Goal: Contribute content

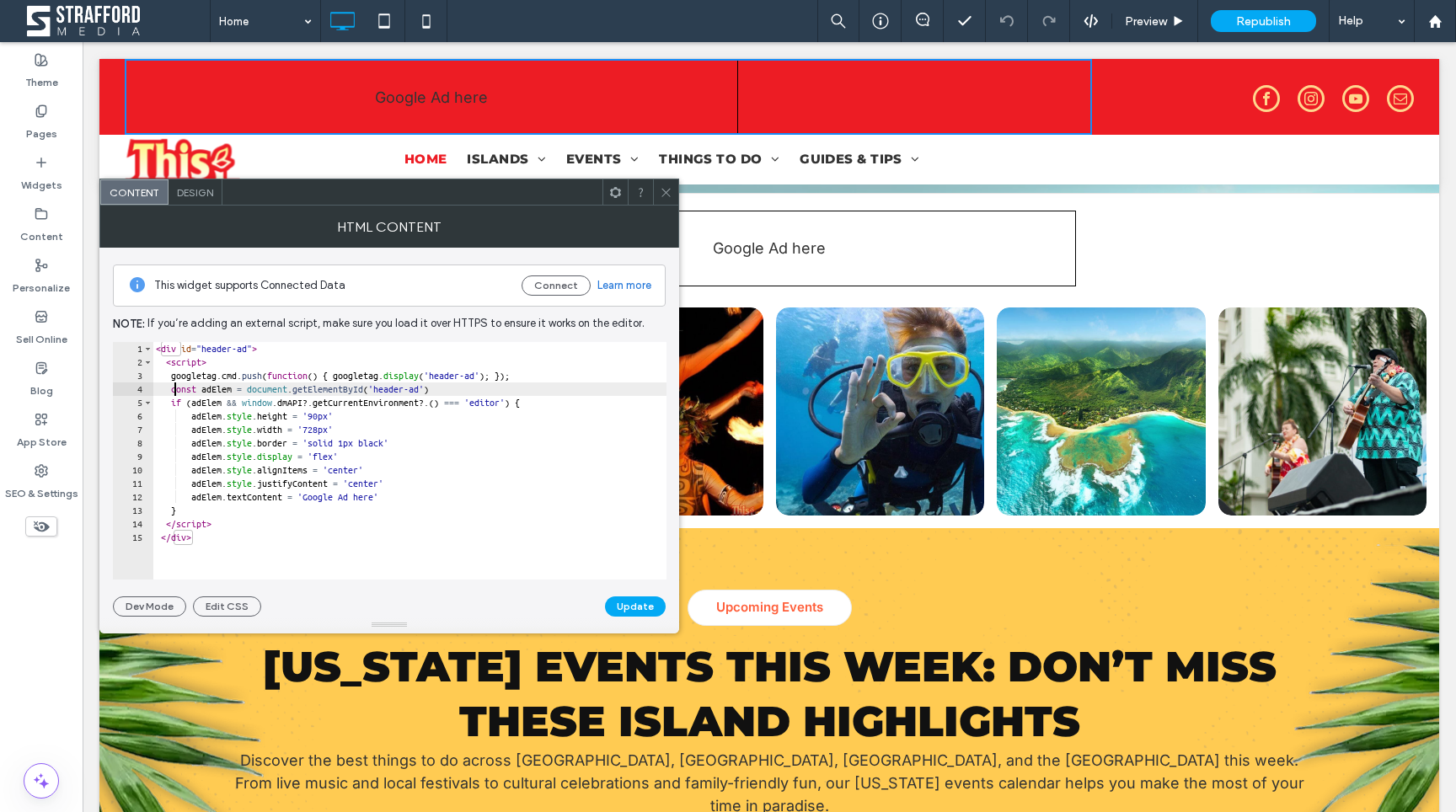
click at [177, 387] on div "< div id = "header-ad" > < script > googletag . cmd . push ( function ( ) { goo…" at bounding box center [409, 474] width 514 height 264
type textarea "*"
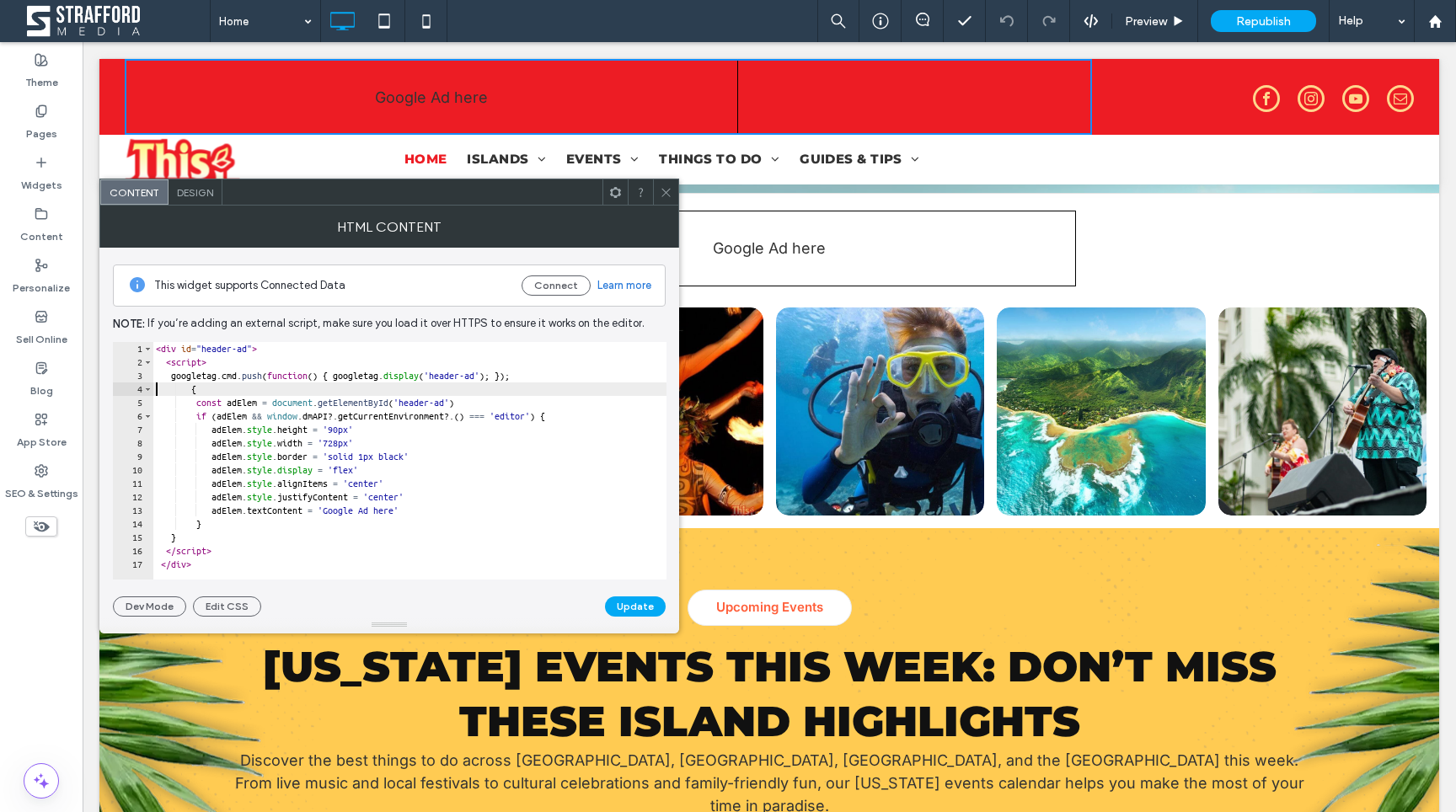
scroll to position [0, 1]
type textarea "*"
click at [632, 604] on button "Update" at bounding box center [635, 605] width 60 height 20
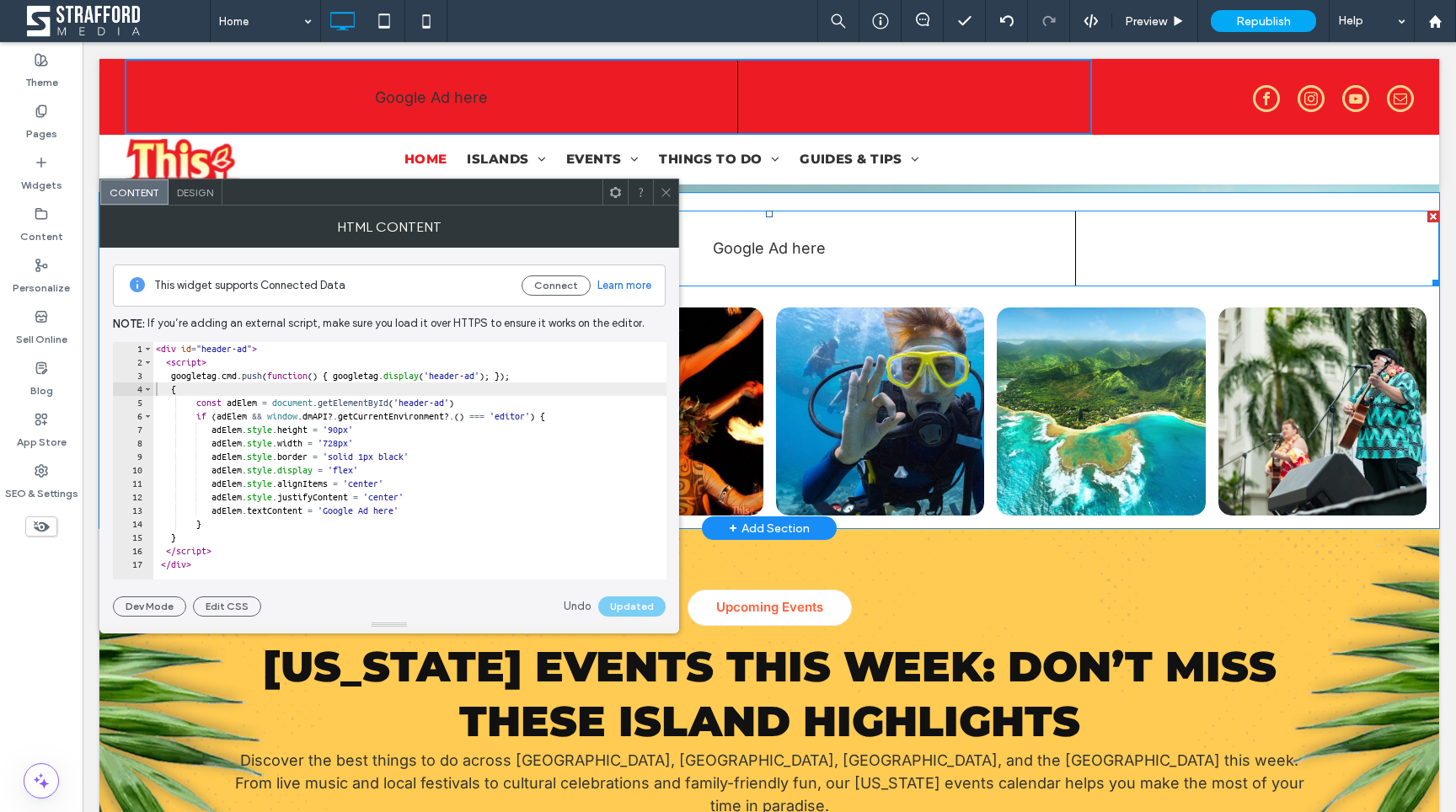
click at [759, 250] on span at bounding box center [768, 249] width 1340 height 76
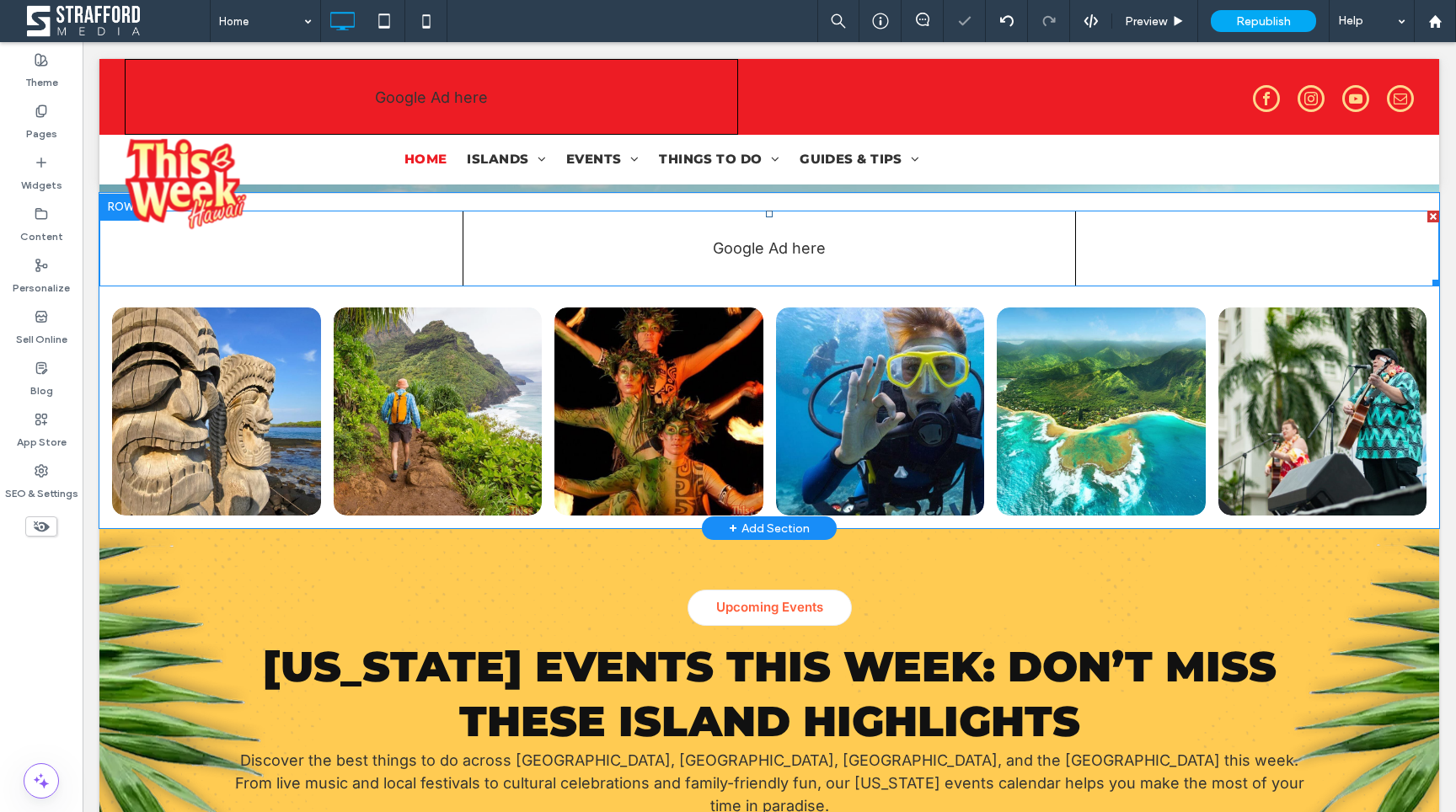
click at [746, 256] on span at bounding box center [768, 249] width 1340 height 76
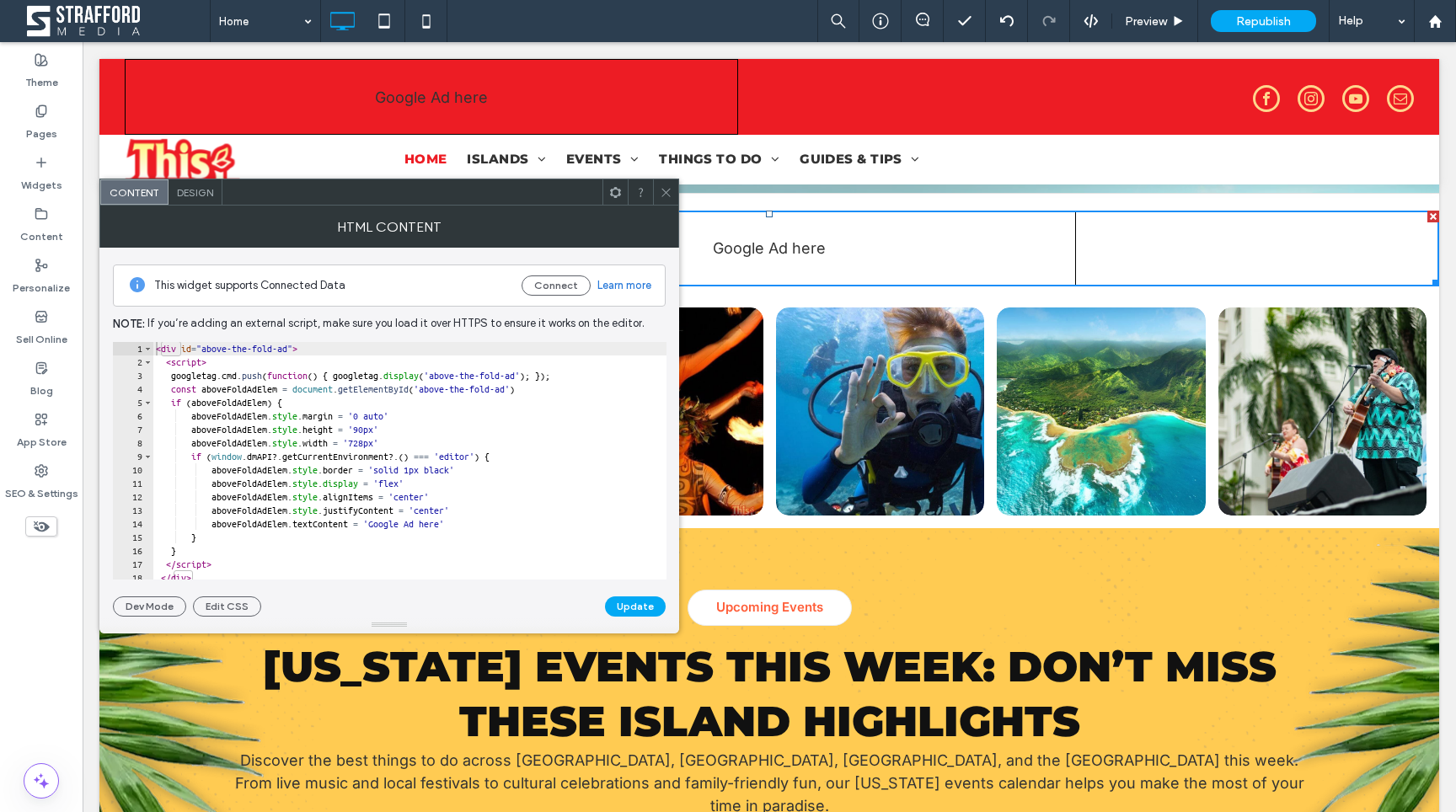
click at [177, 394] on div "< div id = "above-the-fold-ad" > < script > googletag . cmd . push ( function (…" at bounding box center [409, 474] width 514 height 264
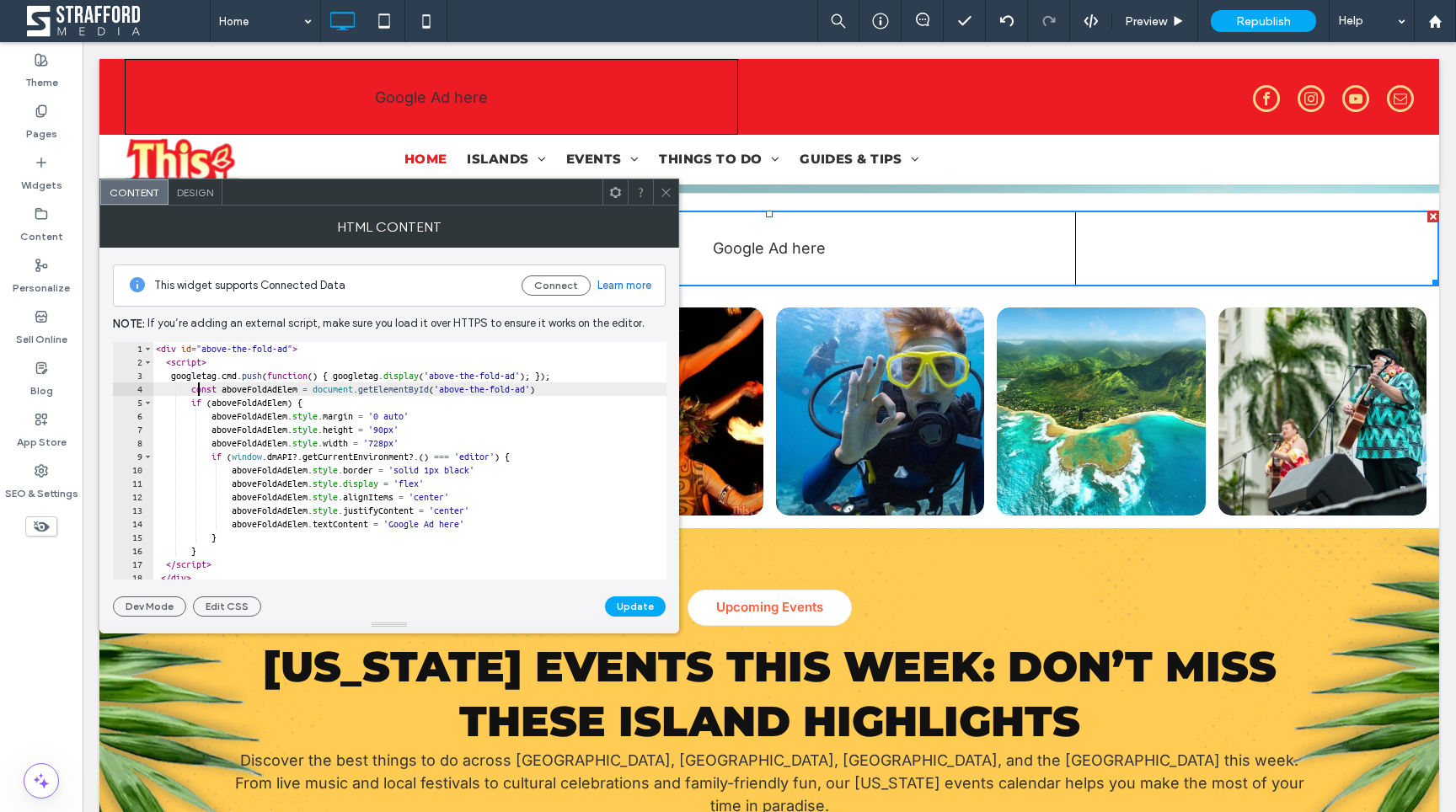
type textarea "**********"
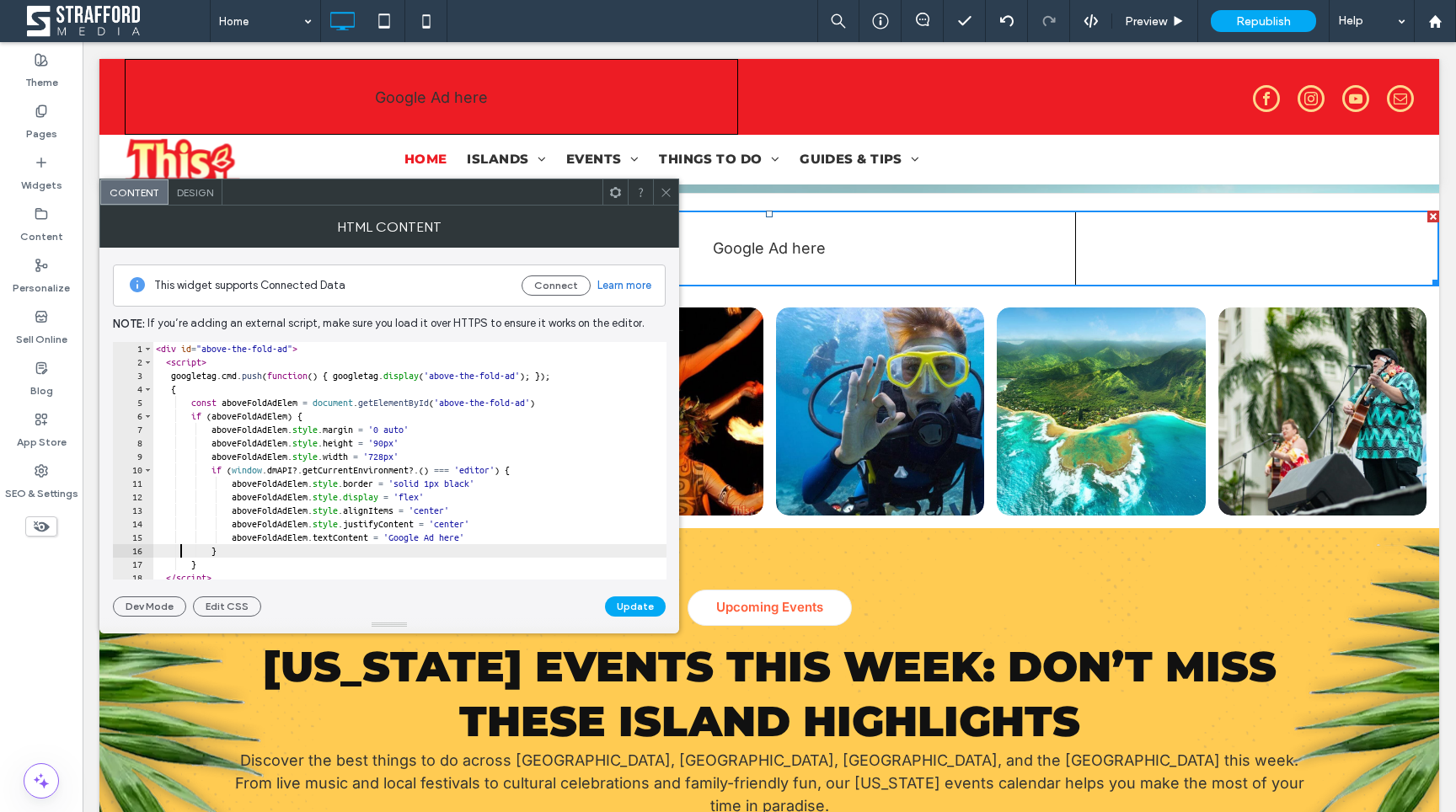
type textarea "*"
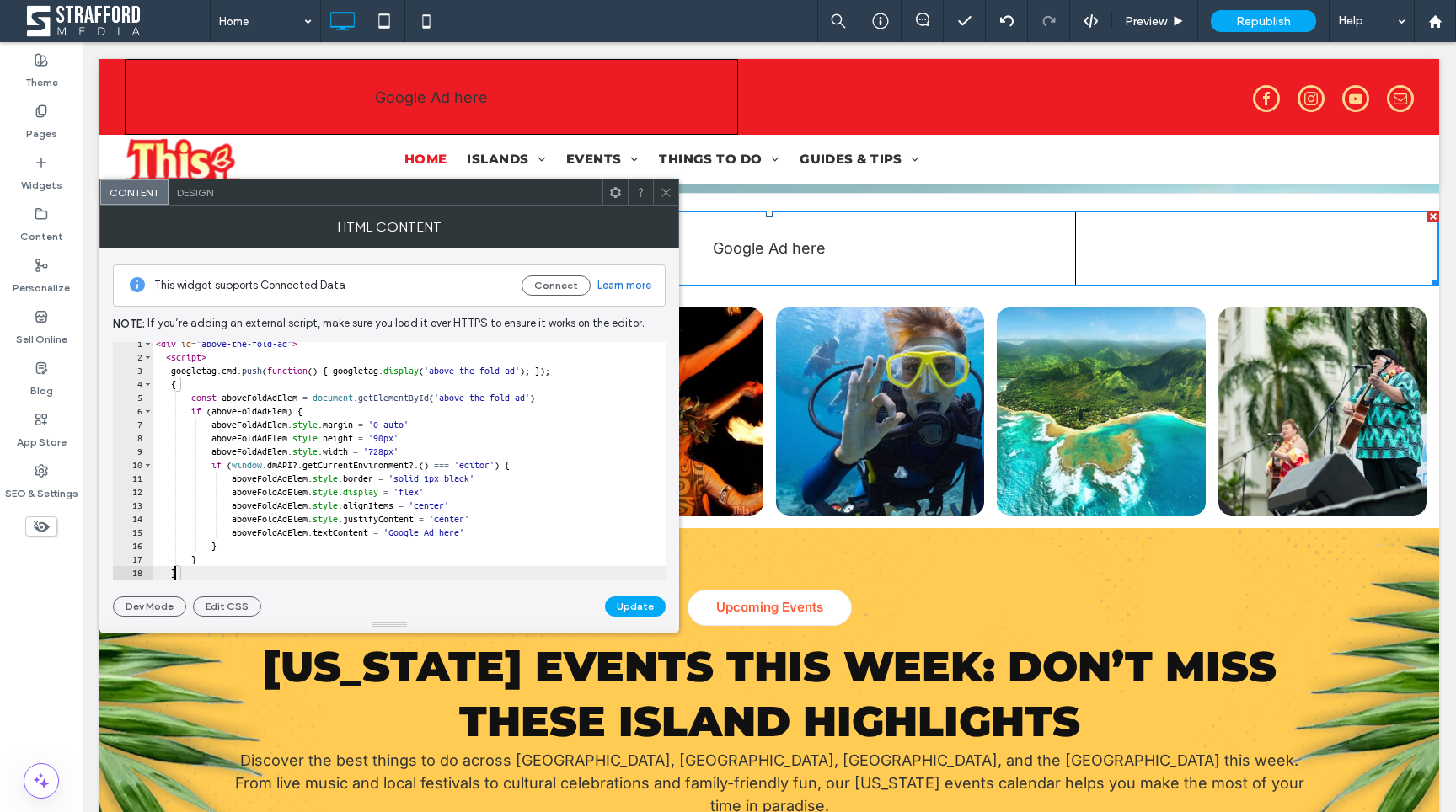
scroll to position [0, 2]
type textarea "*"
click at [634, 607] on button "Update" at bounding box center [635, 605] width 60 height 20
click at [669, 194] on icon at bounding box center [666, 192] width 13 height 13
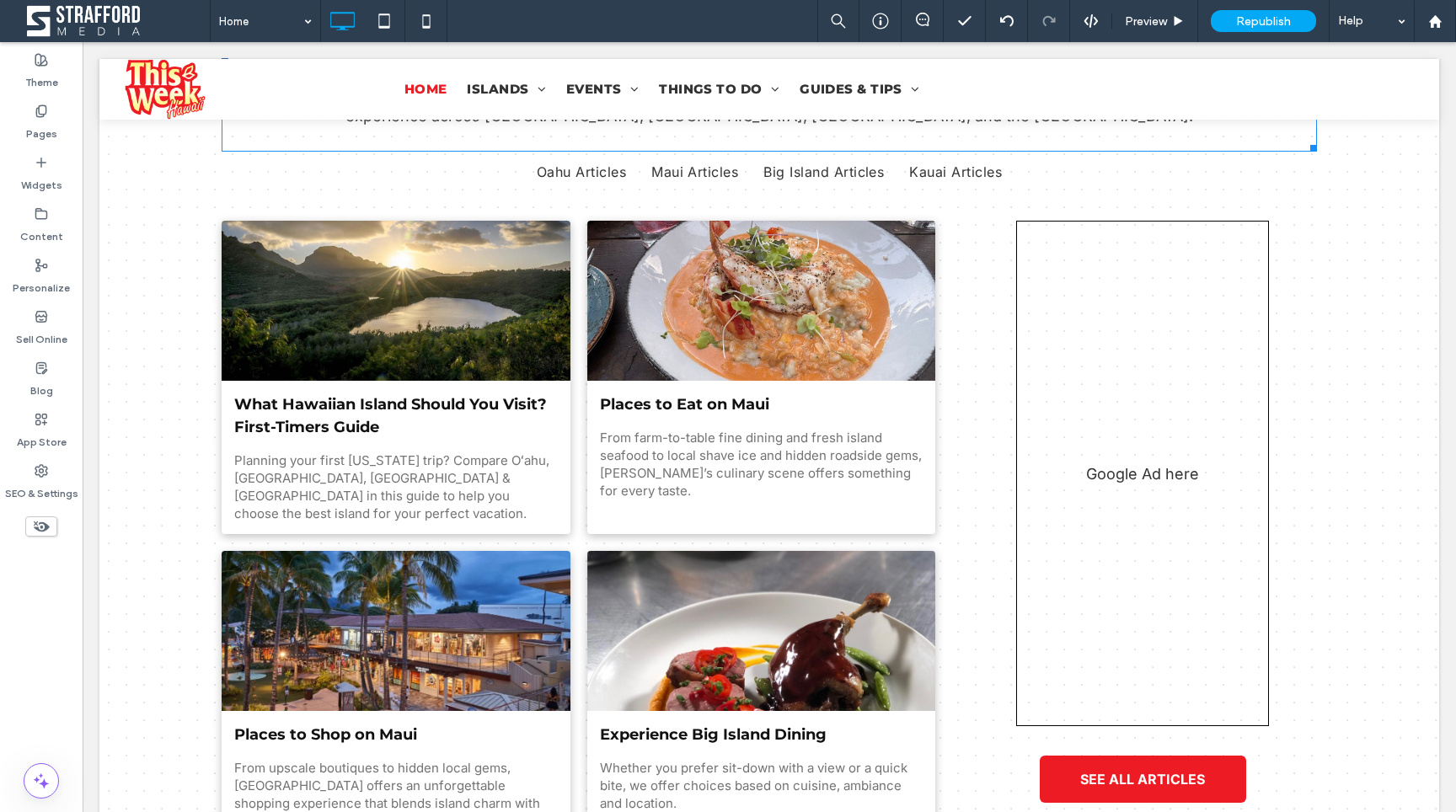
scroll to position [2414, 0]
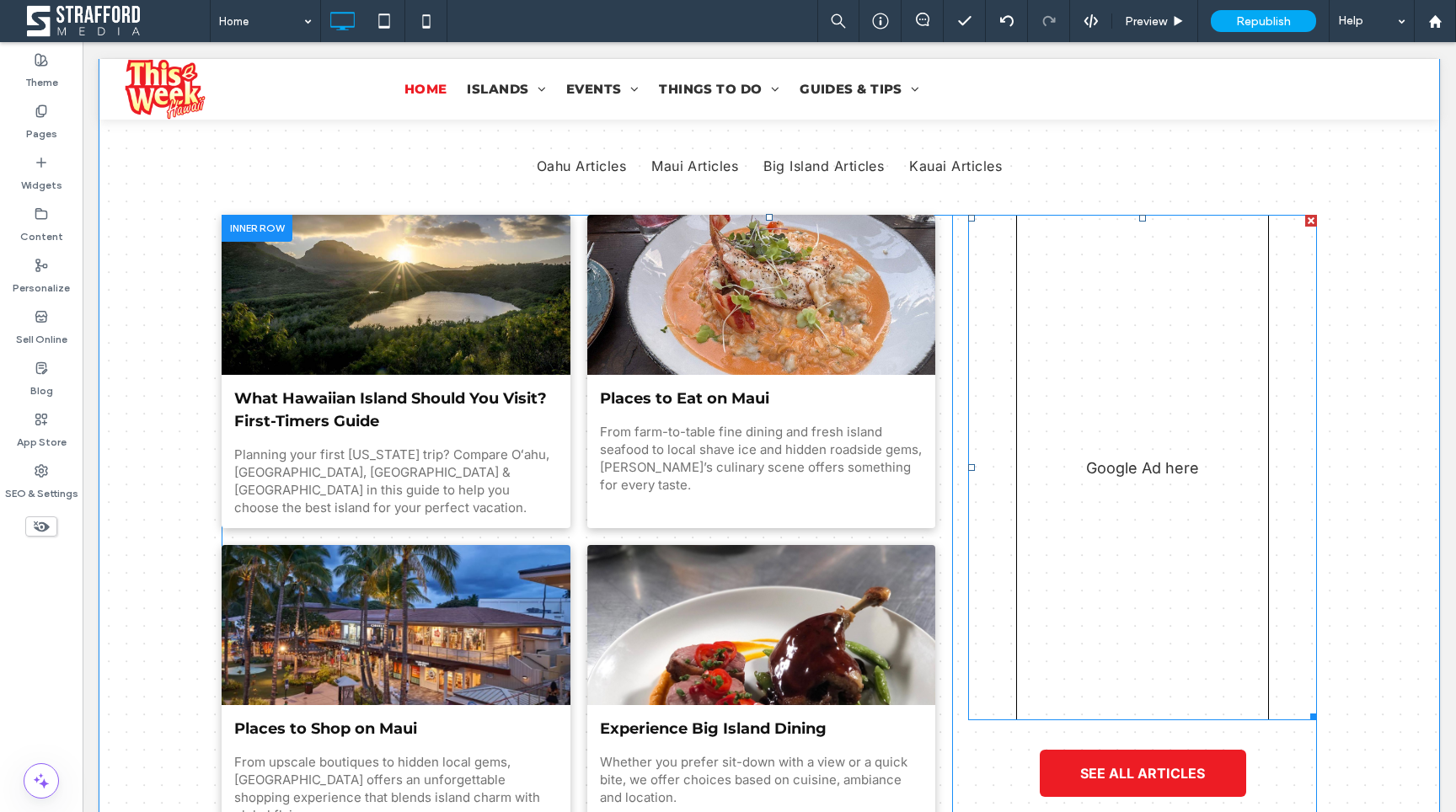
click at [1178, 442] on span at bounding box center [1142, 467] width 349 height 505
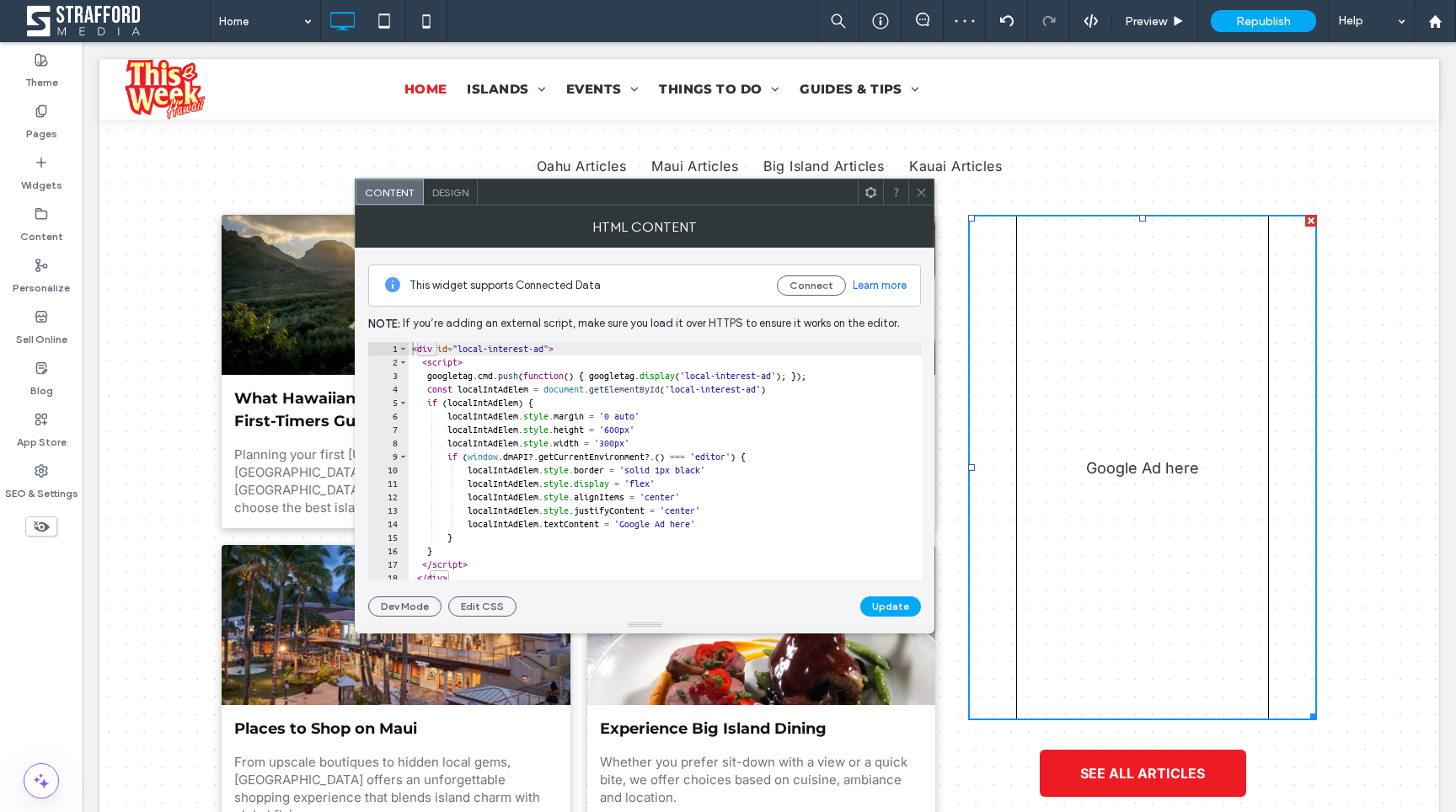
type textarea "**********"
click at [896, 380] on div "< div id = "local-interest-ad" > < script > googletag . cmd . push ( function (…" at bounding box center [665, 474] width 514 height 264
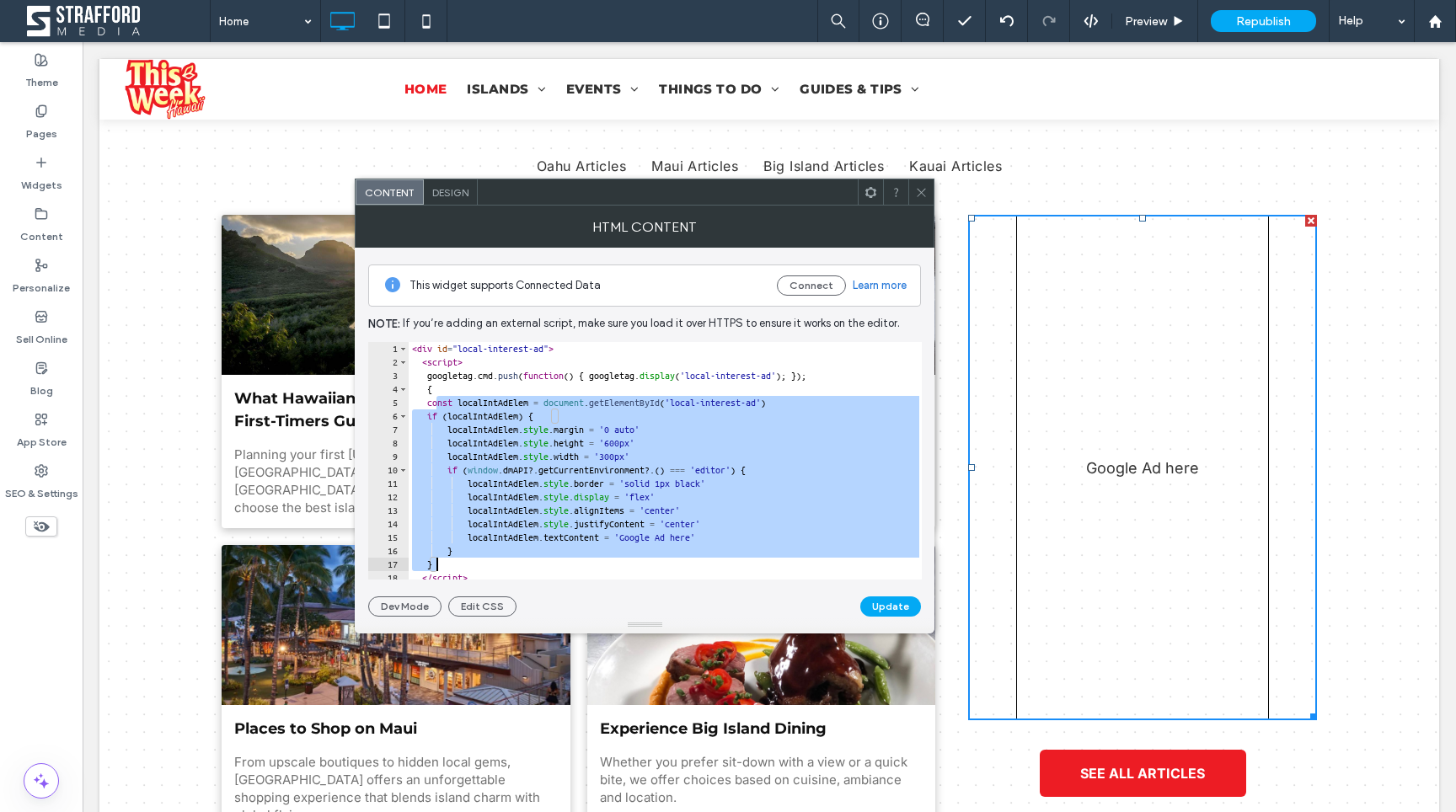
scroll to position [5, 0]
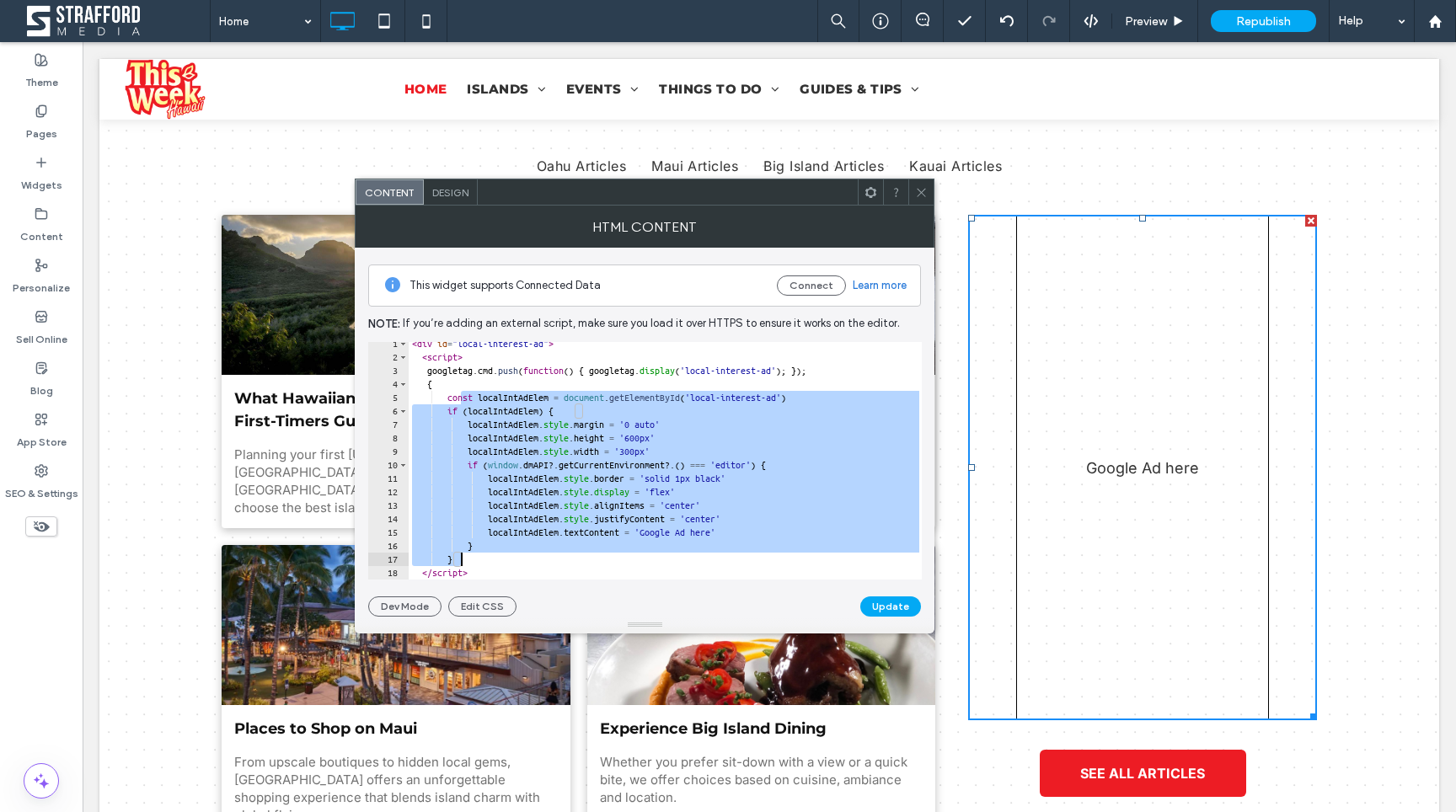
type textarea "*"
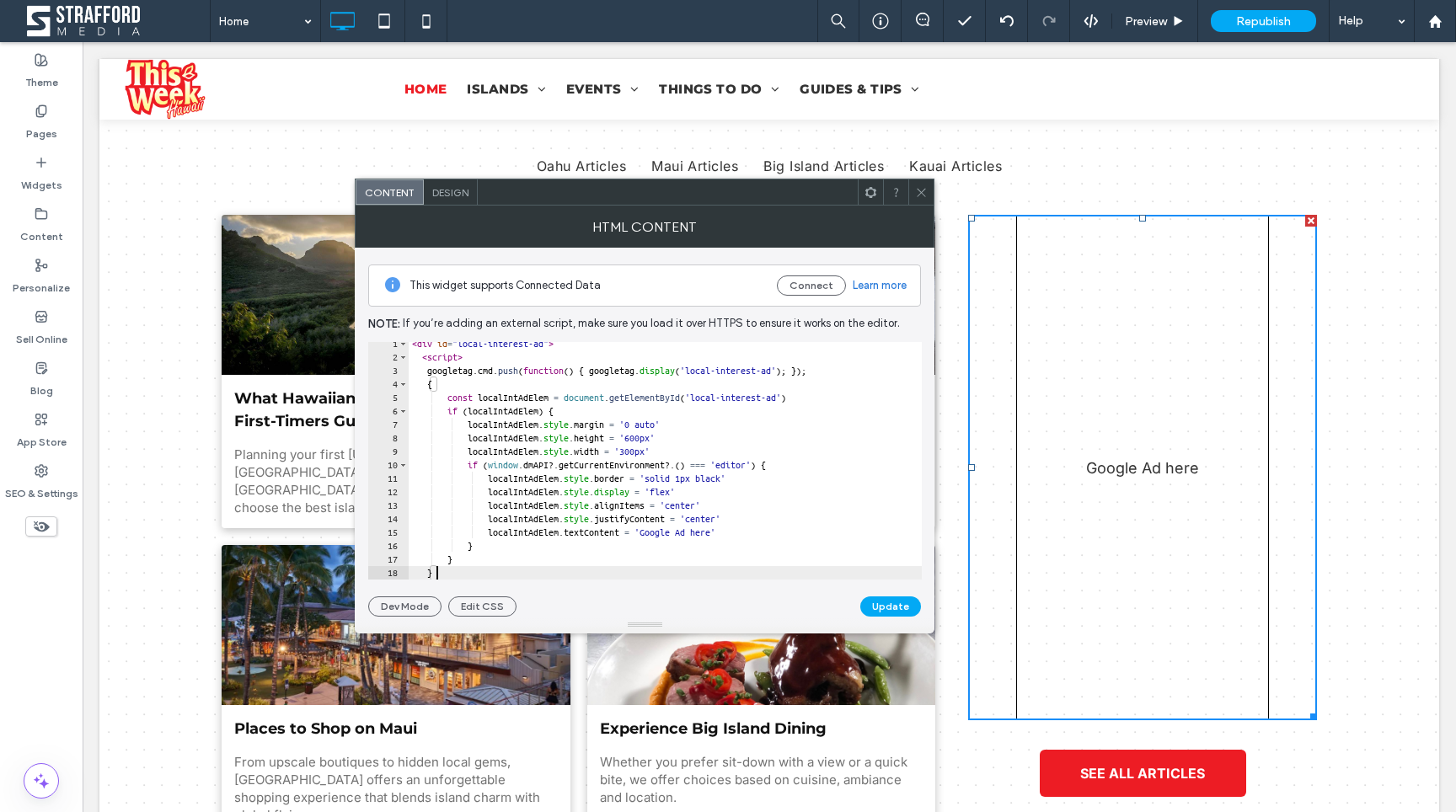
scroll to position [0, 1]
type textarea "*"
click at [889, 595] on div "This widget supports Connected Data Connect Learn more Note: If you’re adding a…" at bounding box center [644, 432] width 553 height 369
click at [889, 600] on button "Update" at bounding box center [891, 605] width 60 height 20
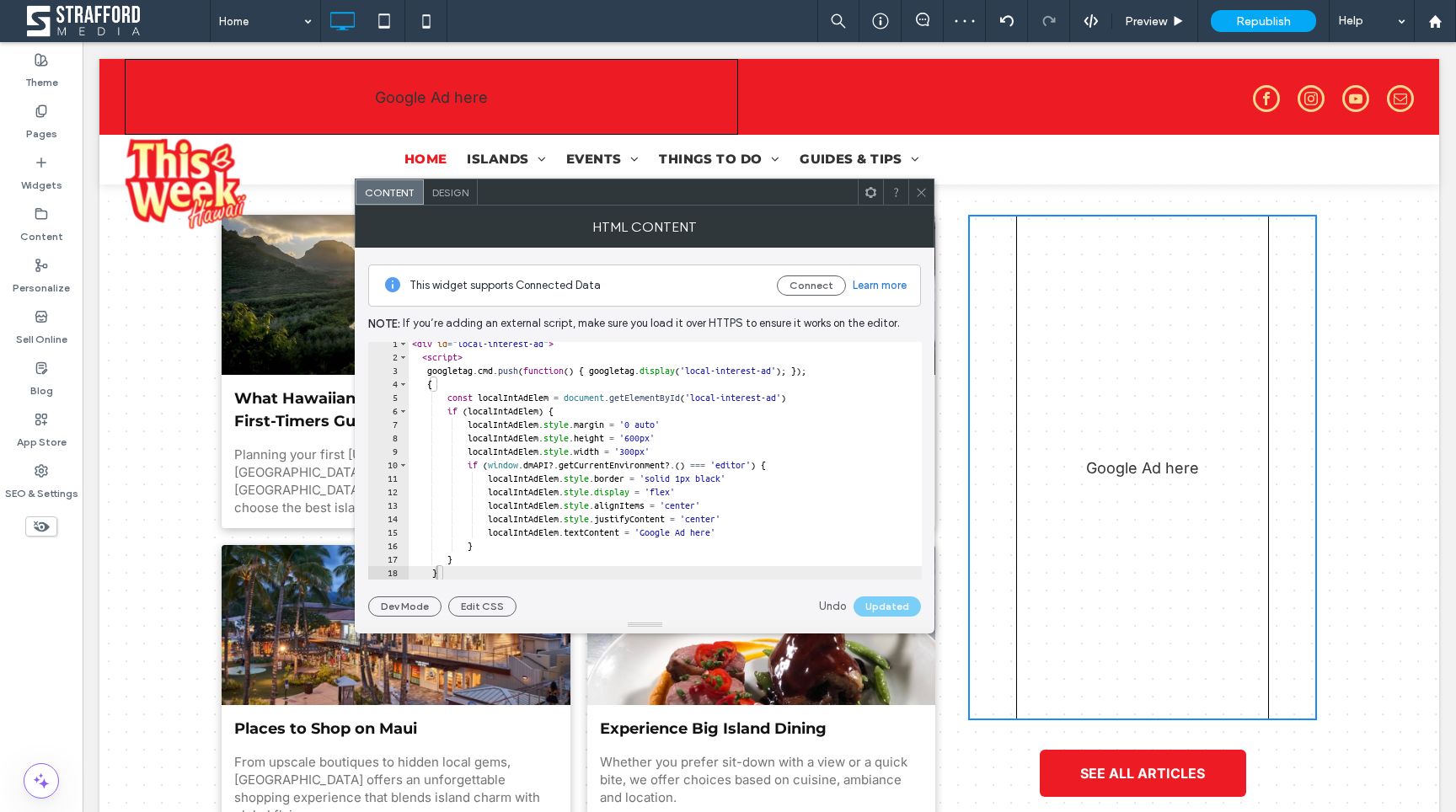
click at [920, 198] on span at bounding box center [921, 191] width 13 height 25
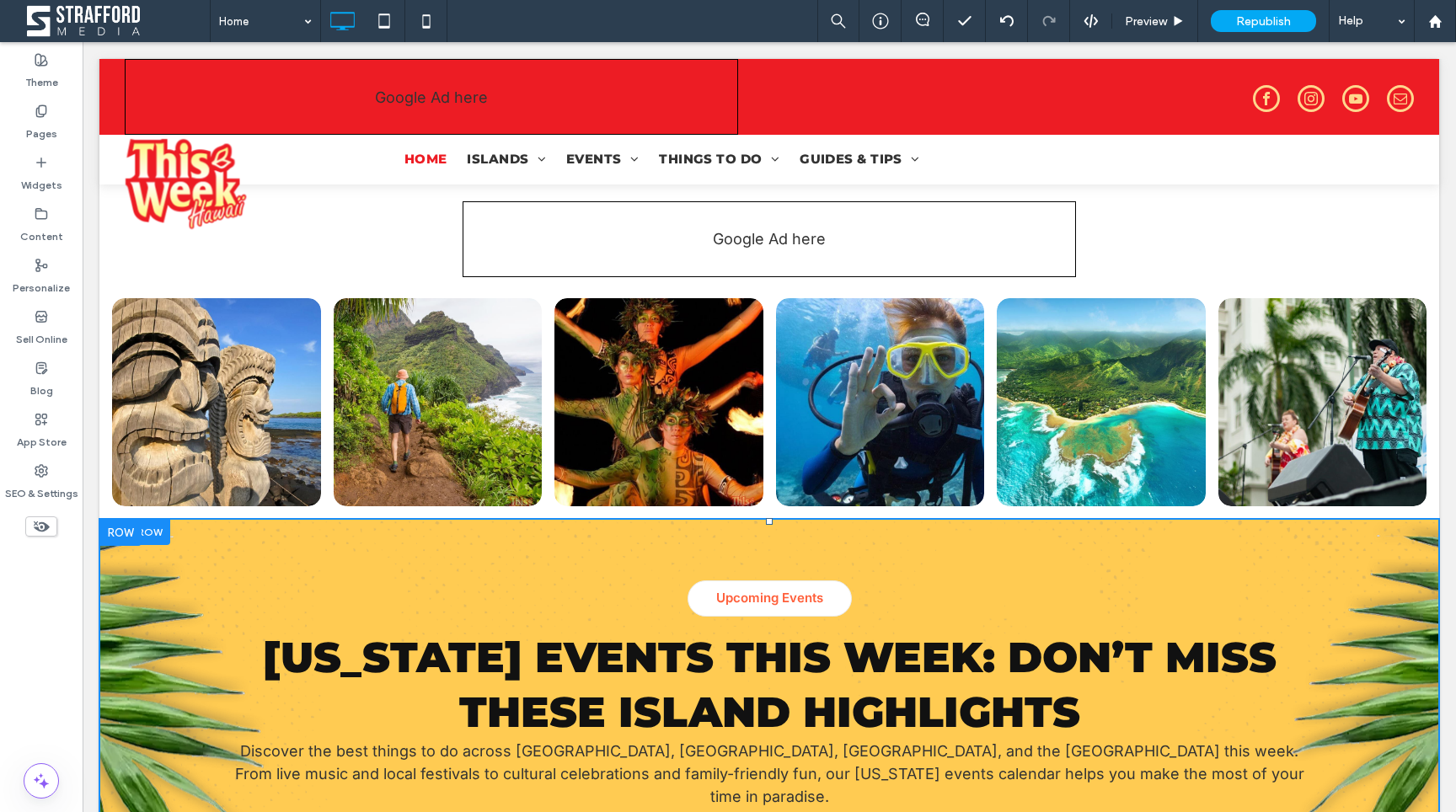
scroll to position [0, 0]
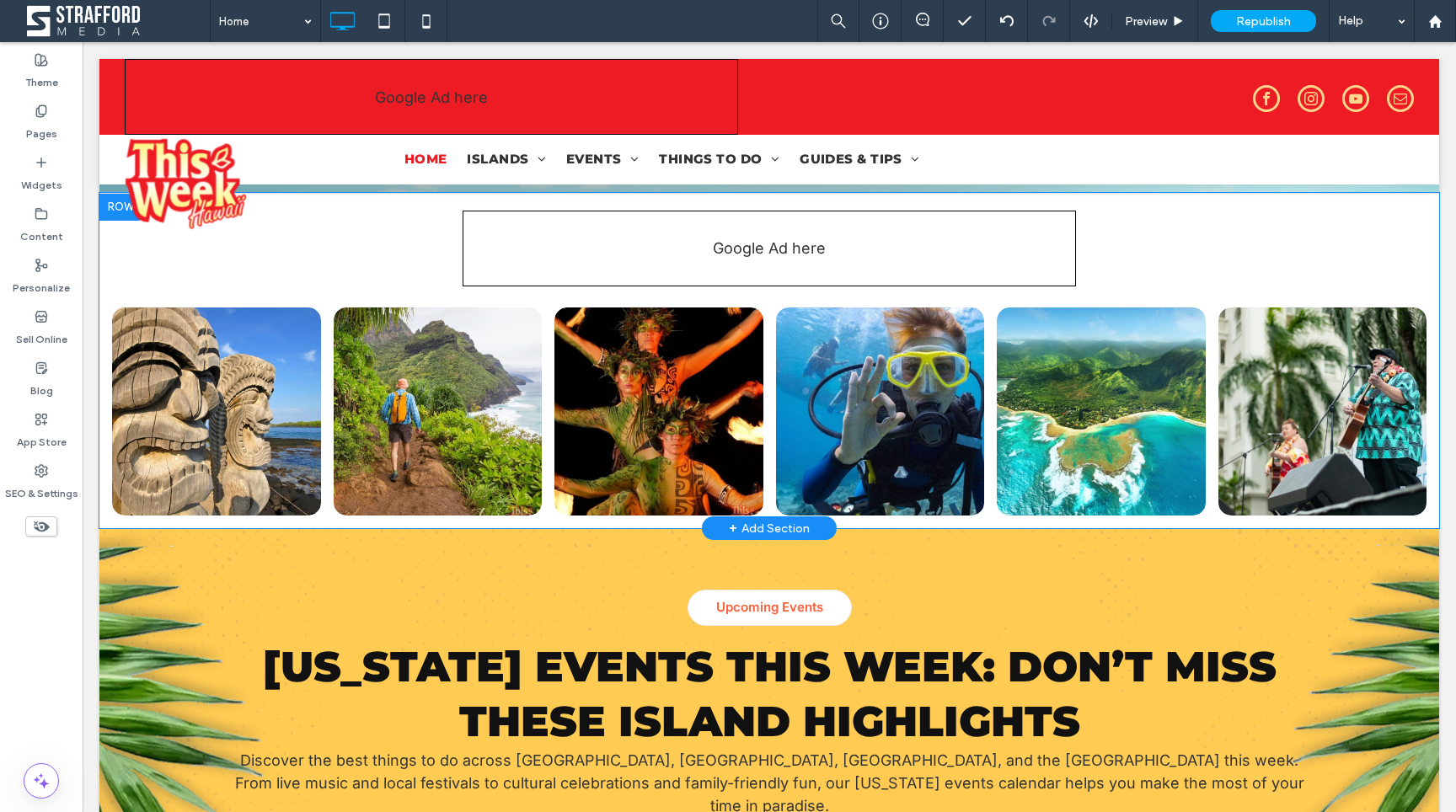
click at [116, 207] on div at bounding box center [120, 207] width 42 height 27
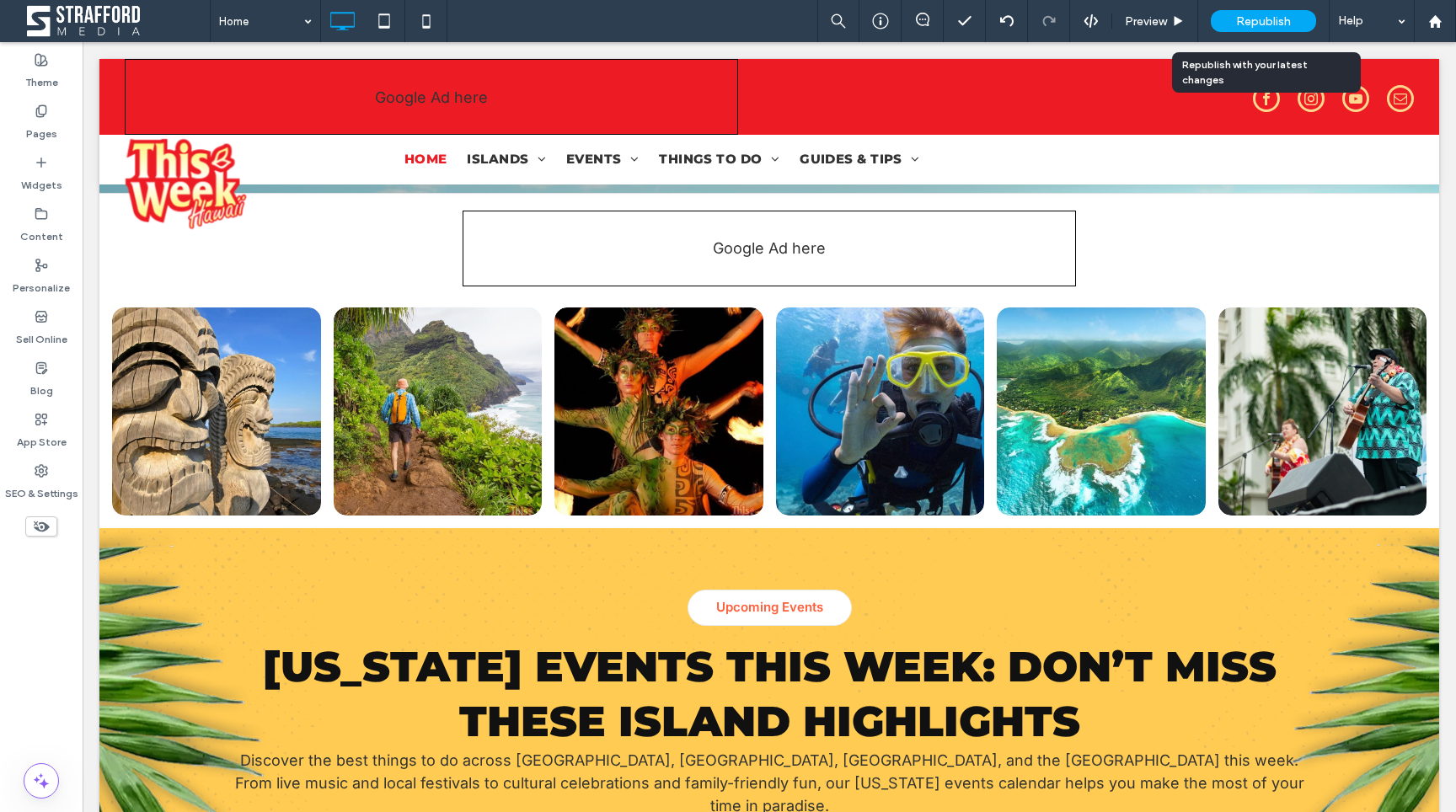
click at [1218, 16] on div "Republish" at bounding box center [1264, 21] width 105 height 22
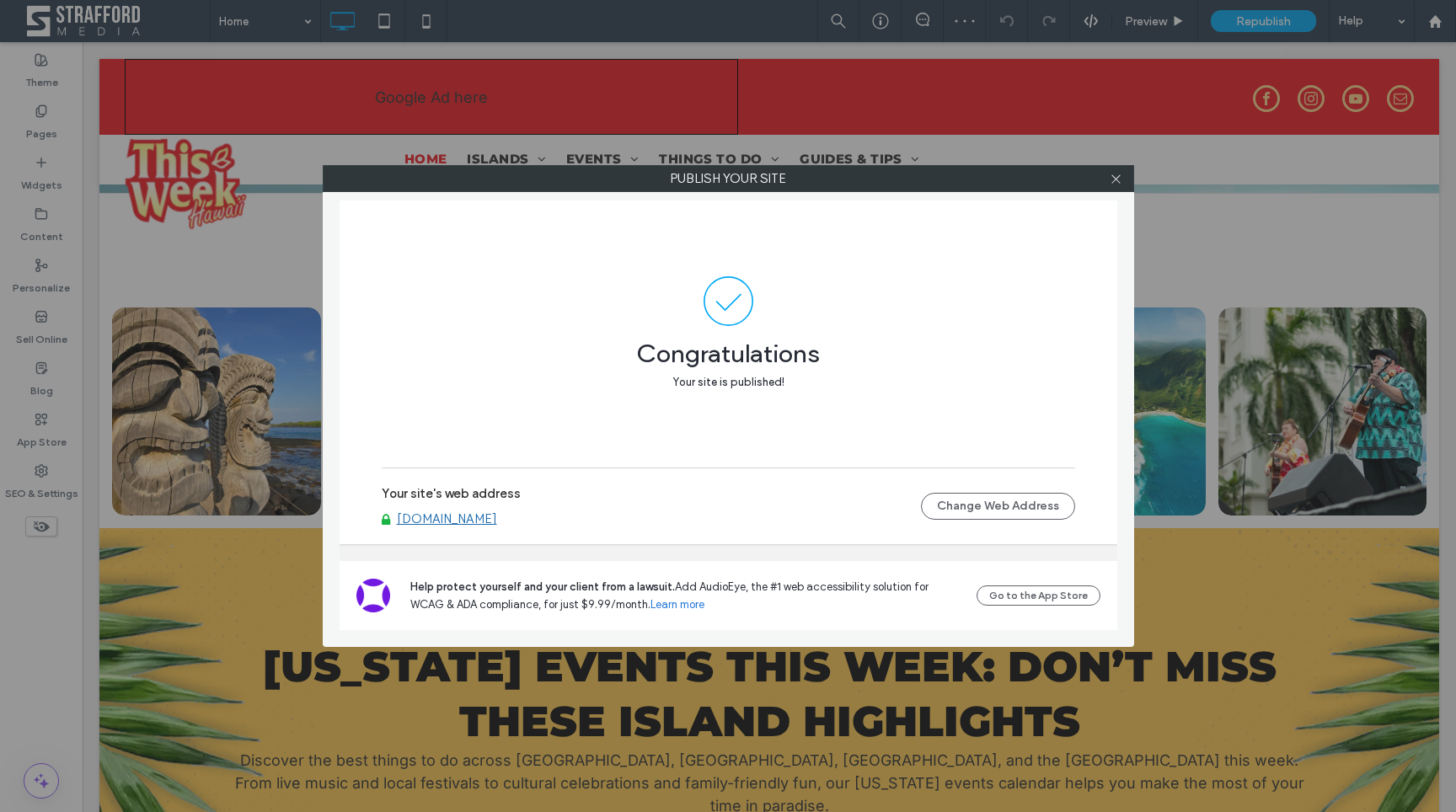
click at [920, 346] on span "Congratulations" at bounding box center [728, 345] width 694 height 39
click at [1114, 179] on use at bounding box center [1116, 178] width 9 height 9
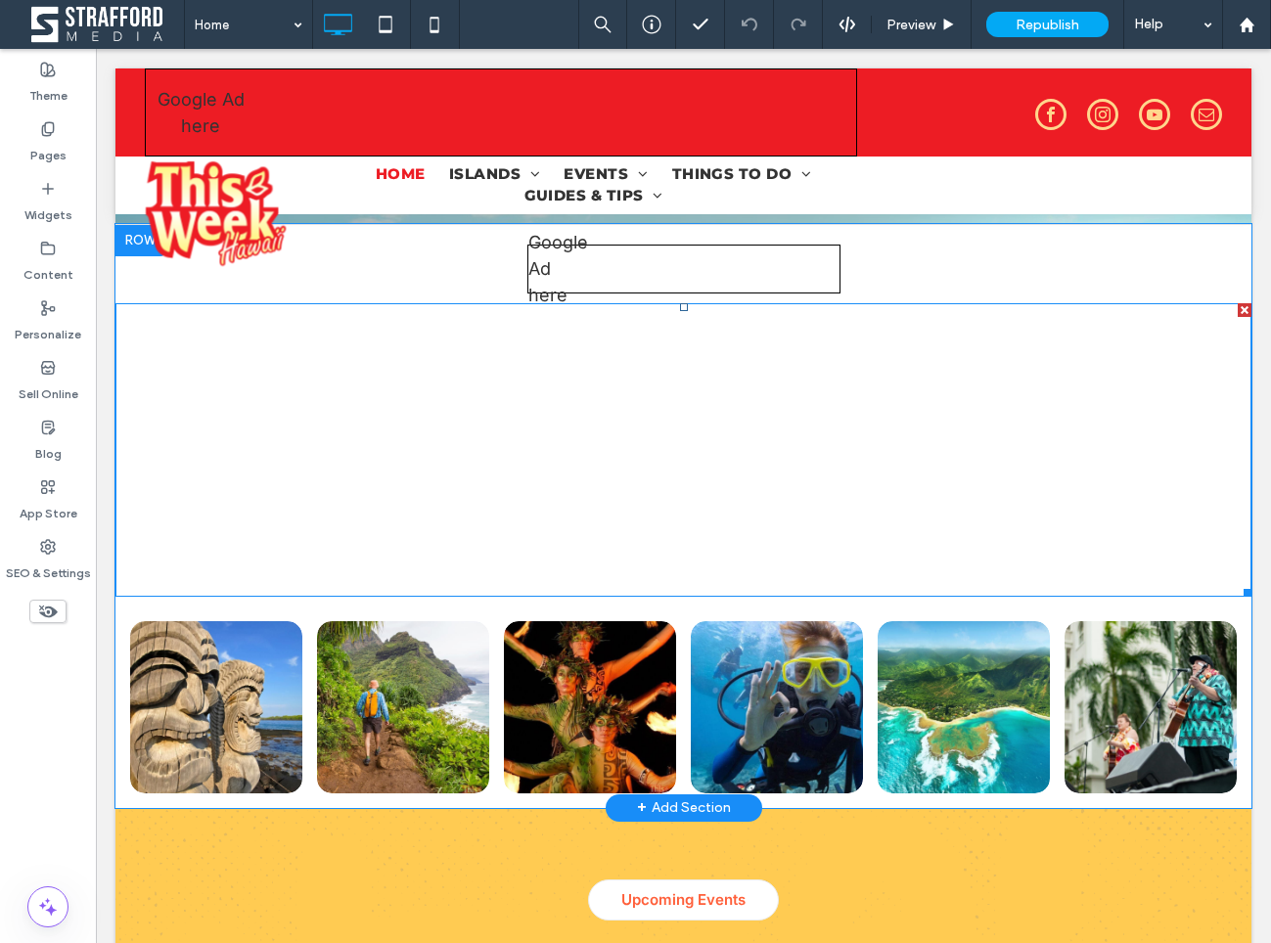
click at [775, 454] on span at bounding box center [683, 449] width 1136 height 293
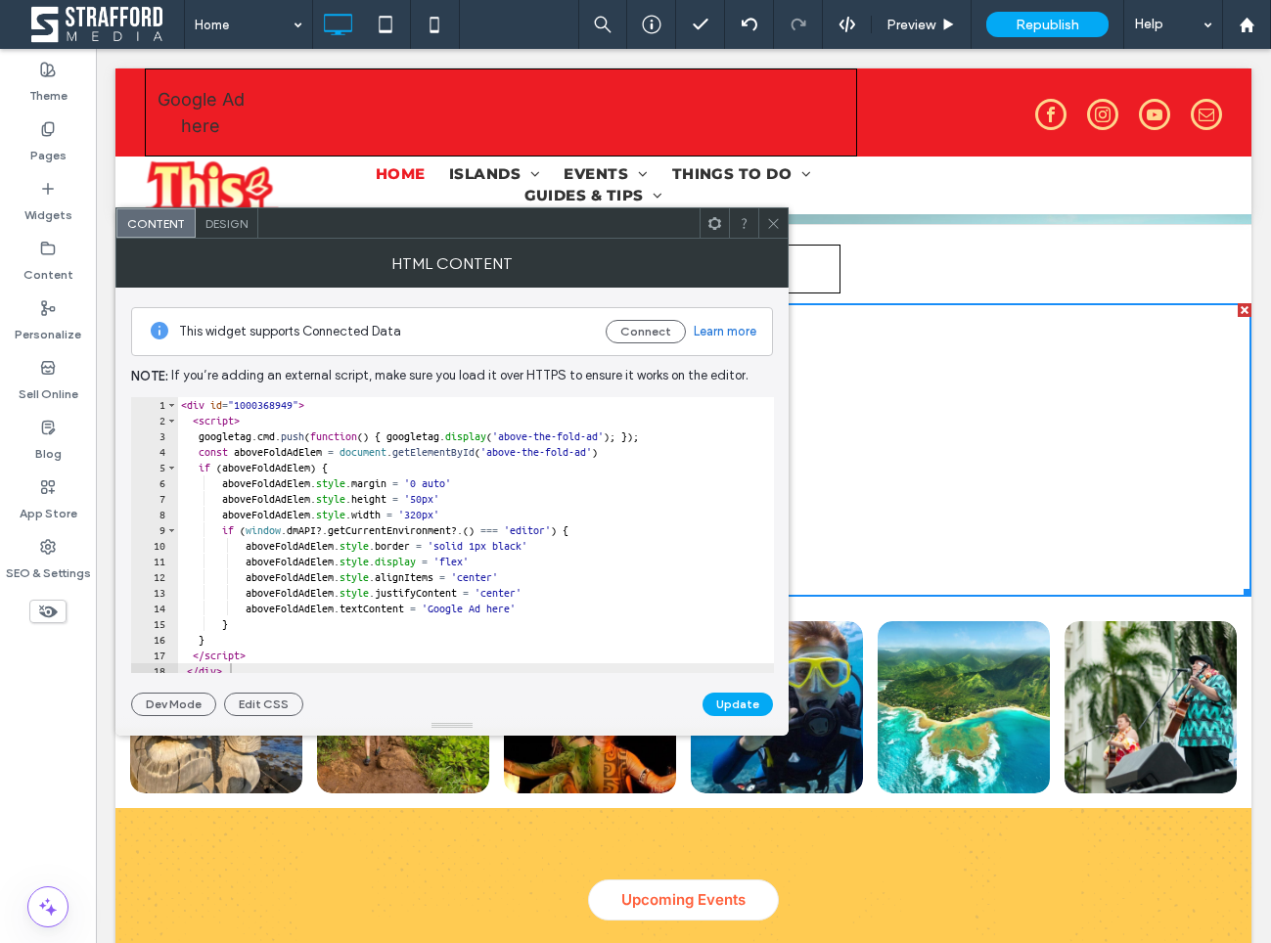
click at [771, 220] on icon at bounding box center [773, 223] width 15 height 15
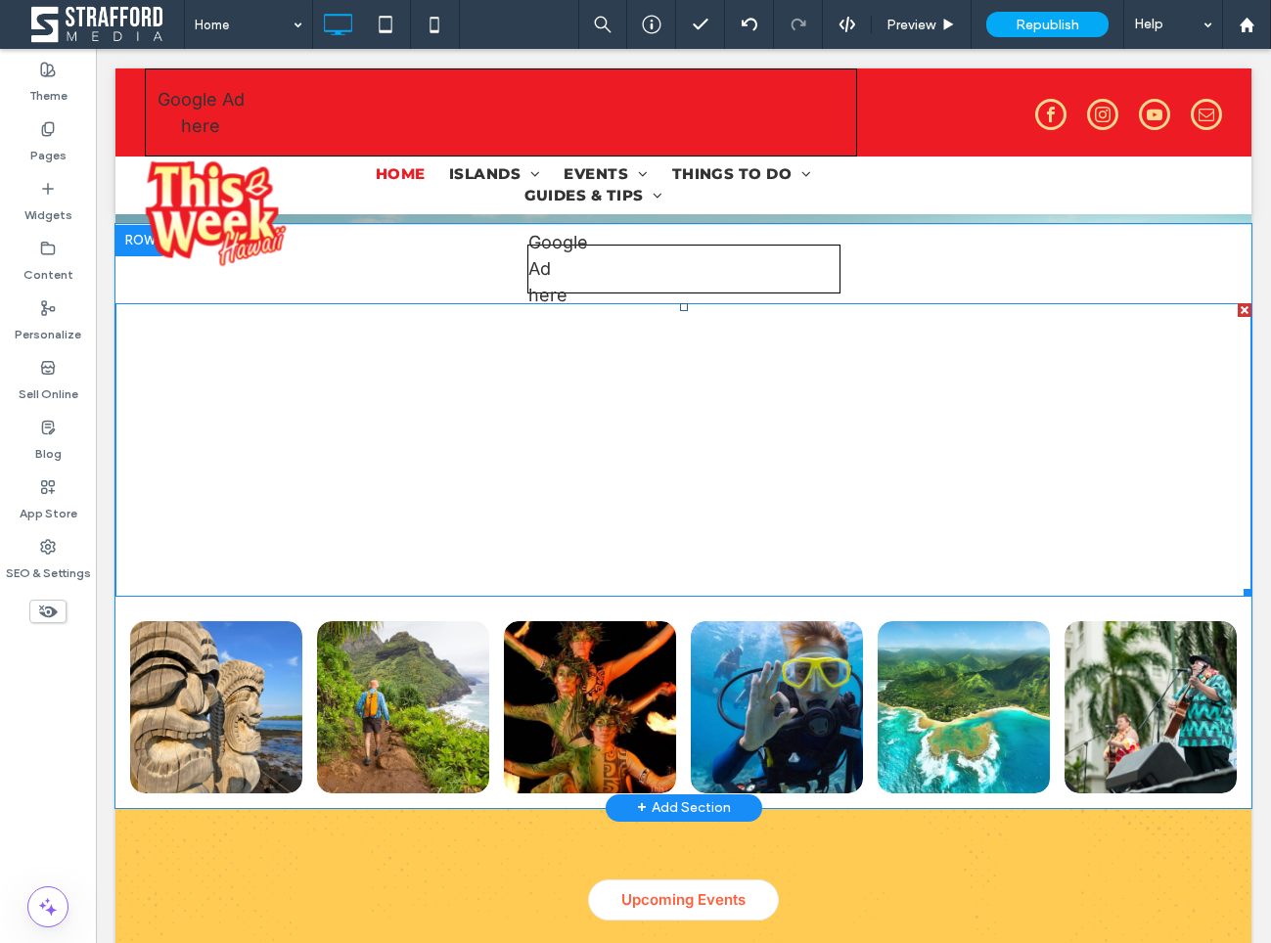
click at [1243, 312] on div at bounding box center [1244, 310] width 14 height 14
click at [1024, 423] on span at bounding box center [683, 449] width 1136 height 293
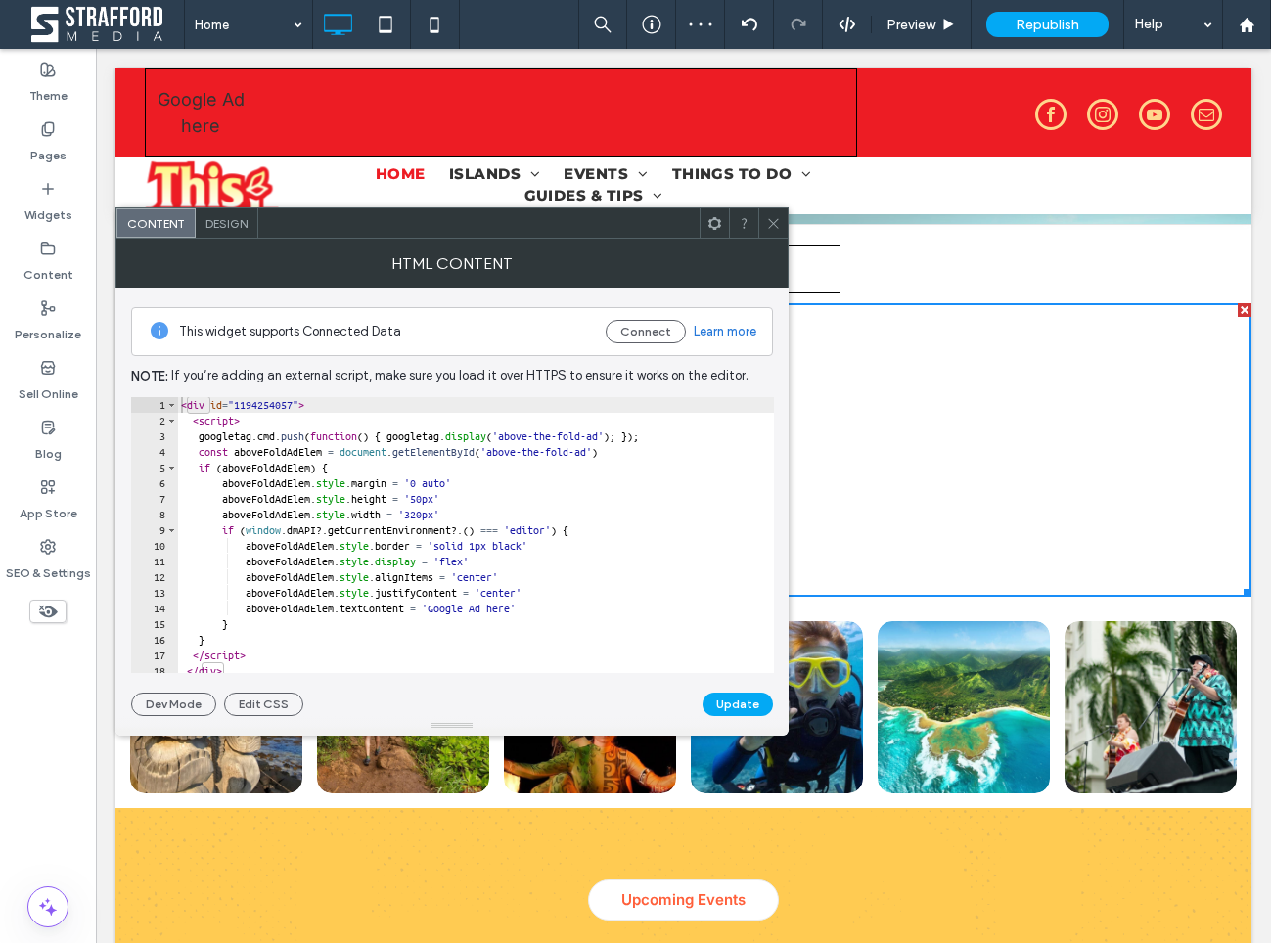
click at [769, 223] on icon at bounding box center [773, 223] width 15 height 15
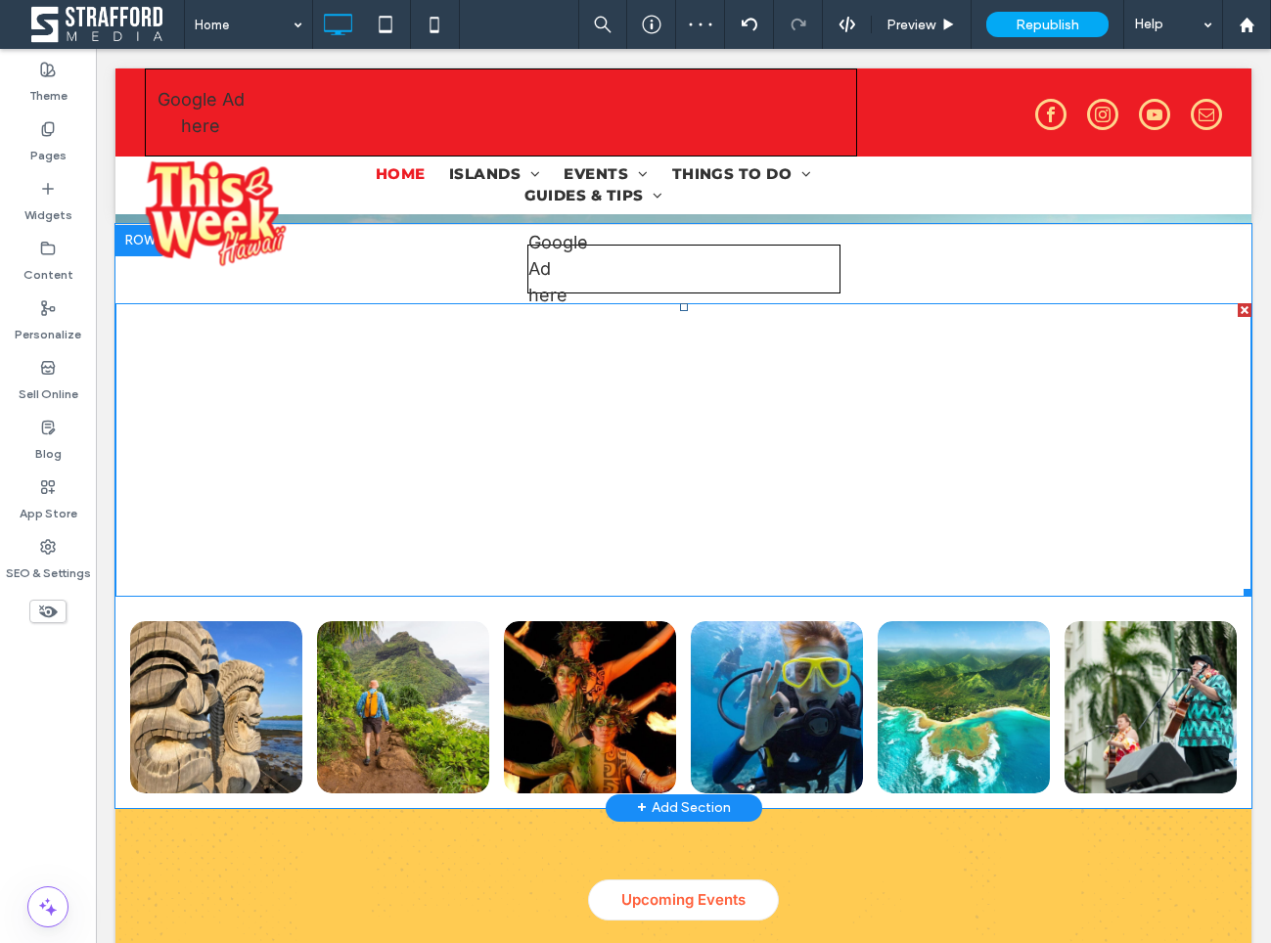
click at [1243, 311] on div at bounding box center [1244, 310] width 14 height 14
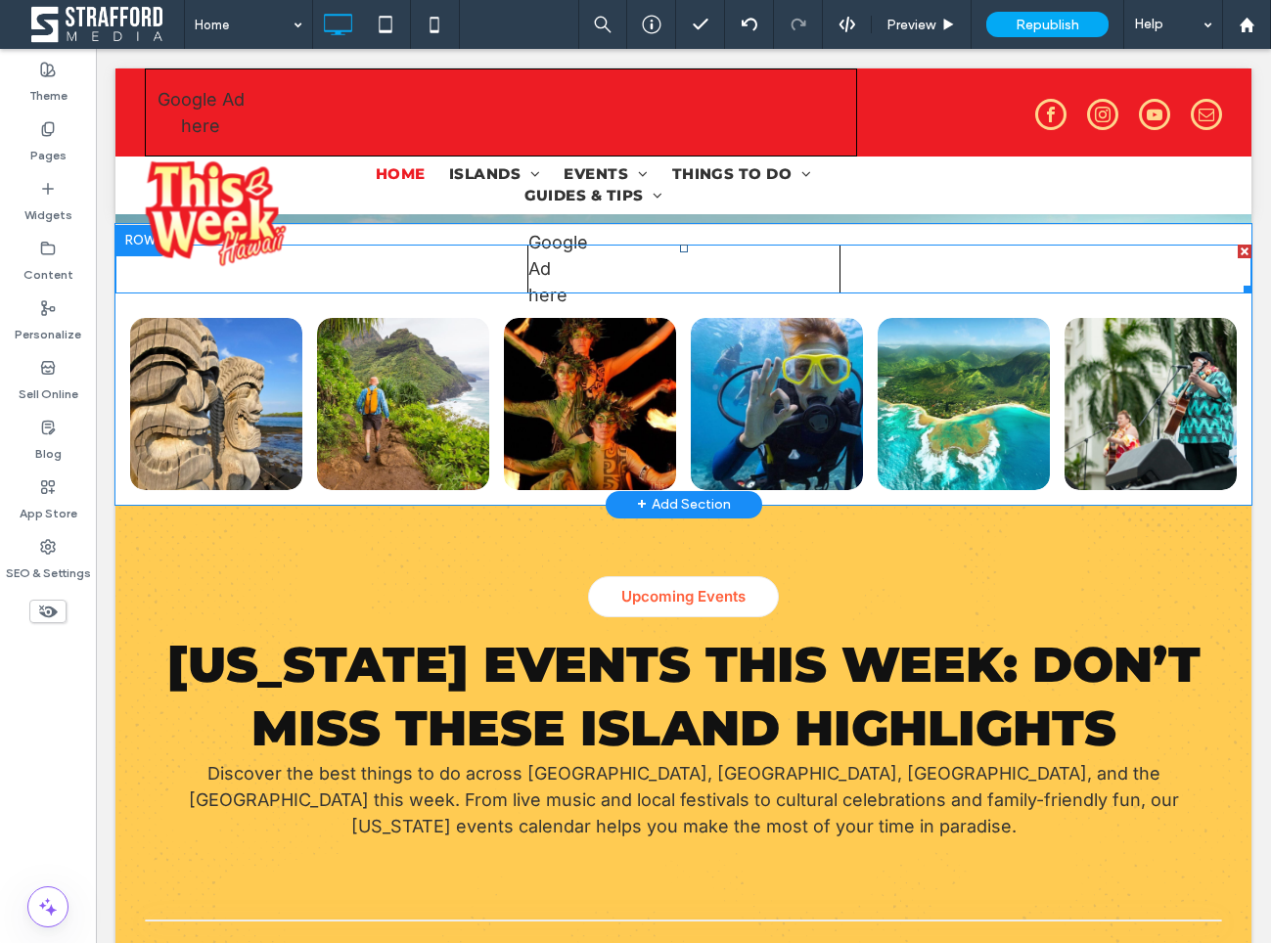
click at [787, 259] on span at bounding box center [683, 269] width 1136 height 49
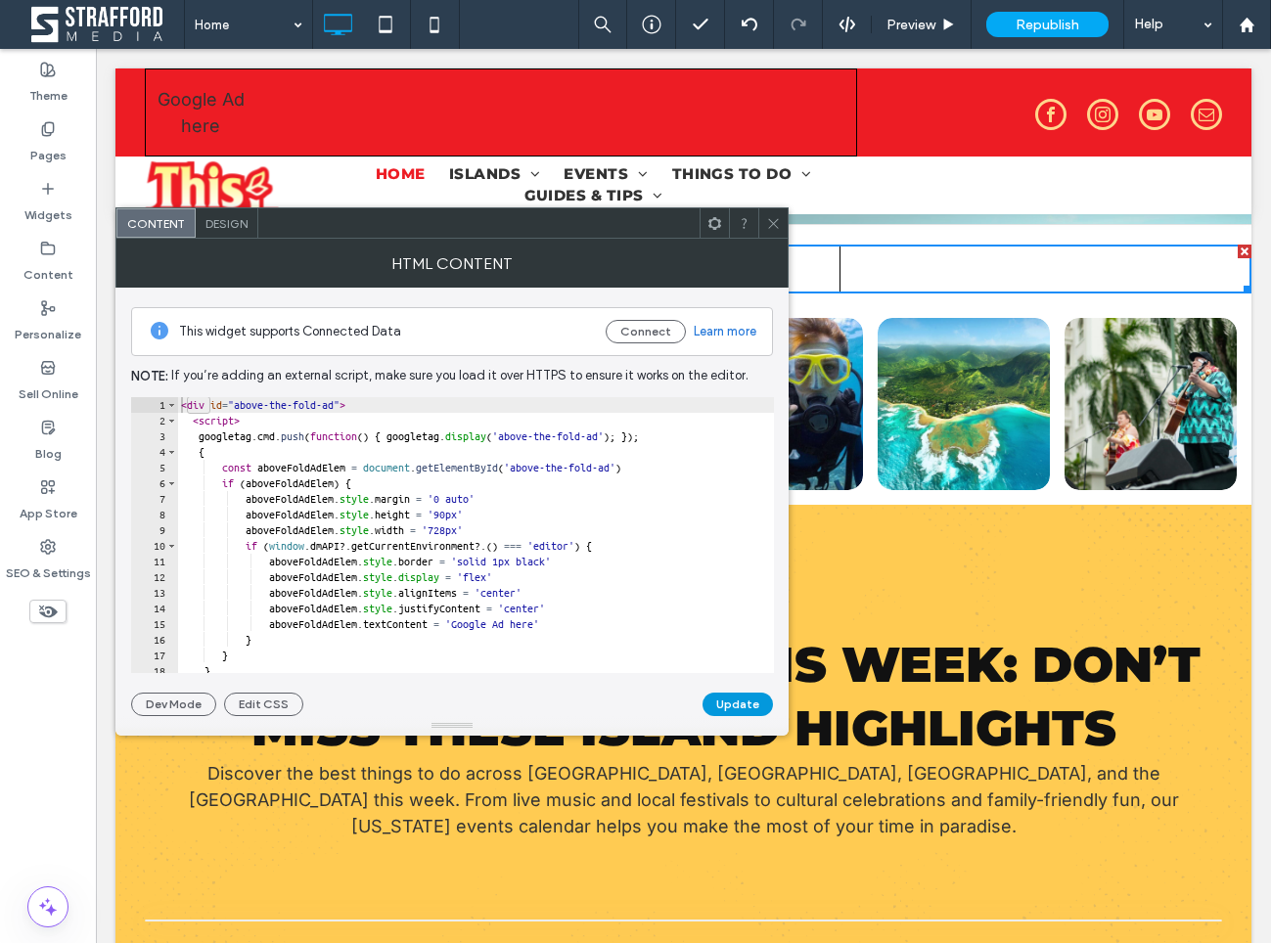
click at [749, 709] on button "Update" at bounding box center [737, 703] width 70 height 23
click at [772, 225] on icon at bounding box center [773, 223] width 15 height 15
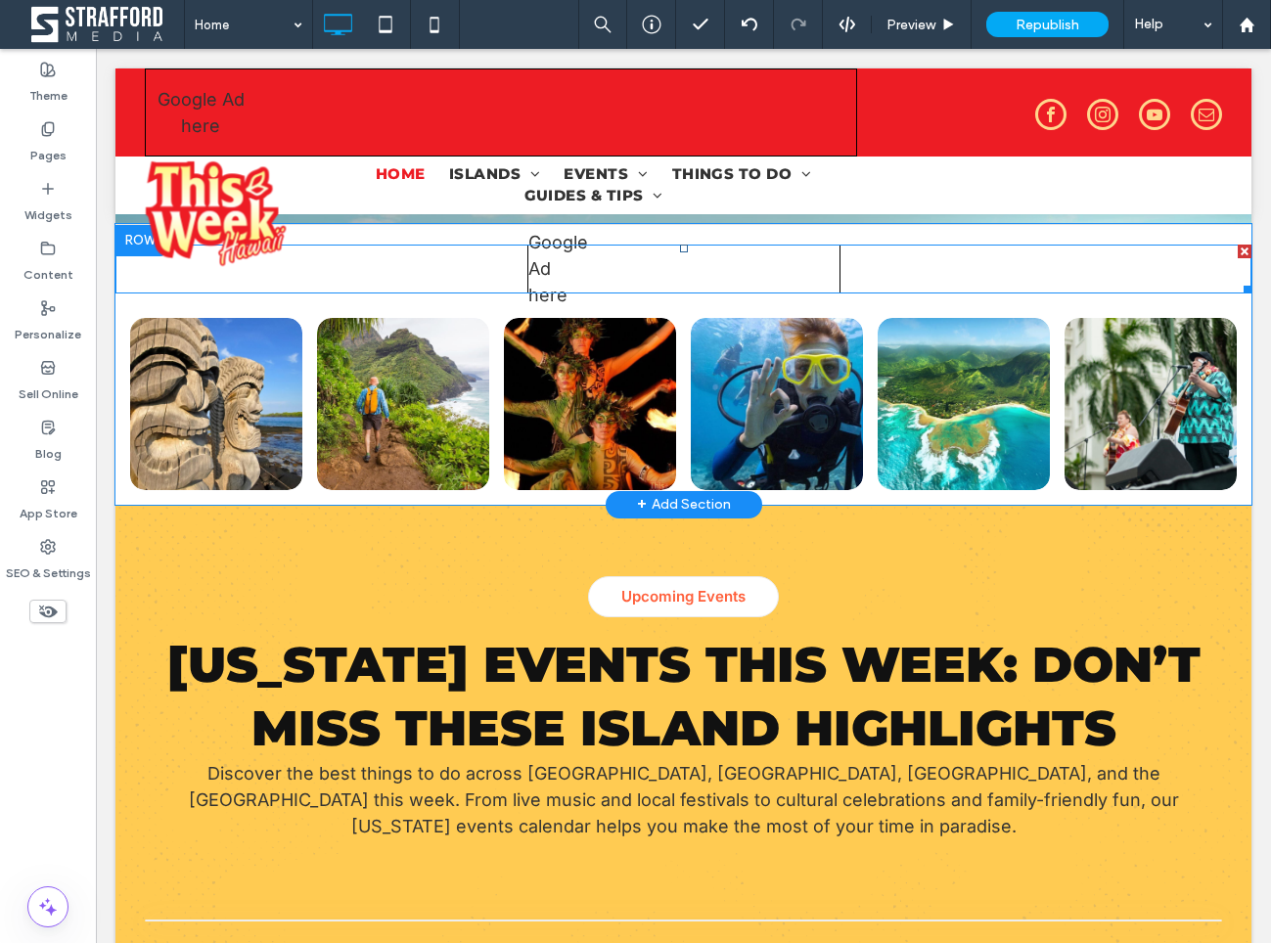
click at [664, 273] on span at bounding box center [683, 269] width 1136 height 49
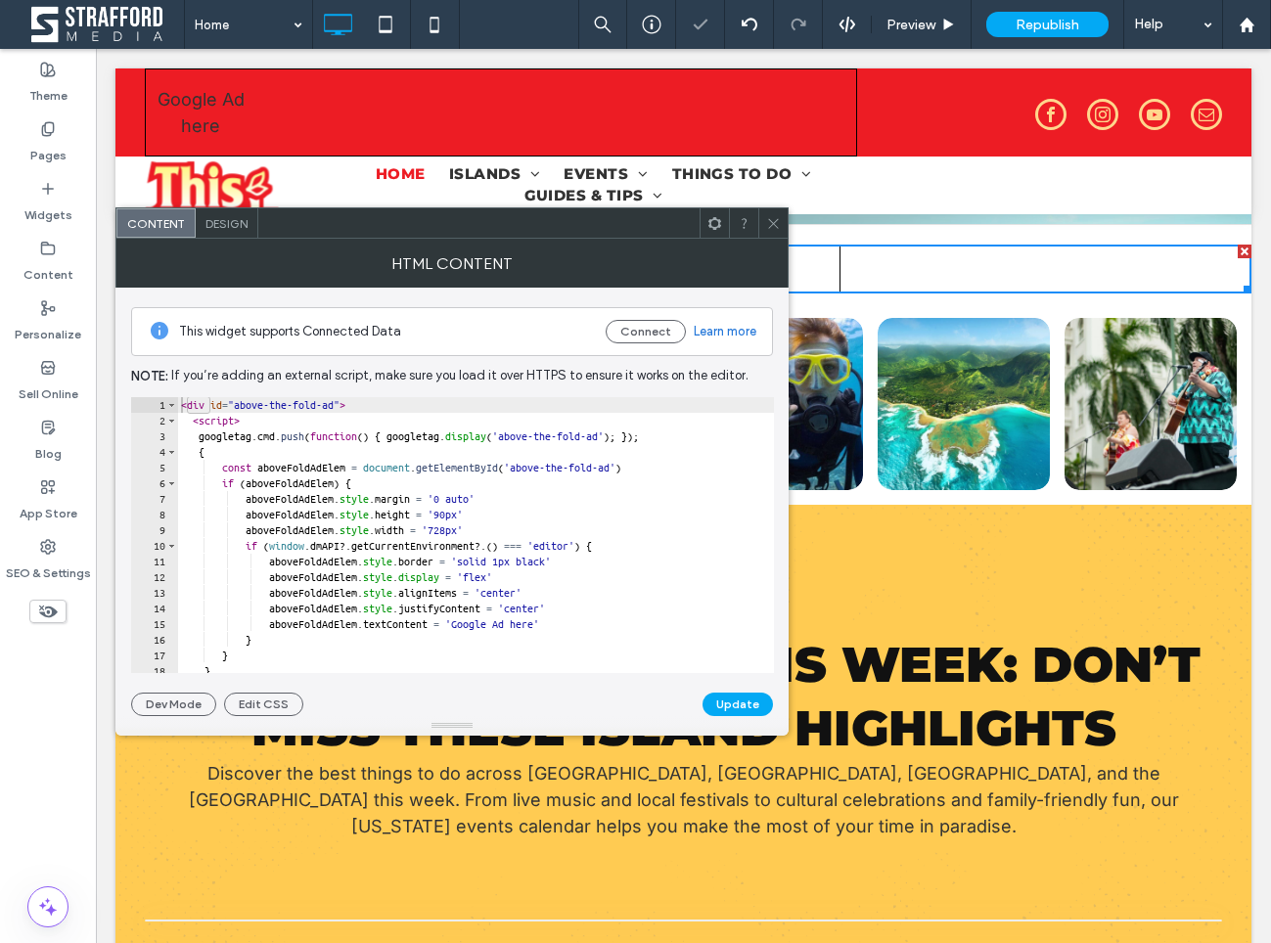
click at [238, 225] on span "Design" at bounding box center [226, 223] width 42 height 15
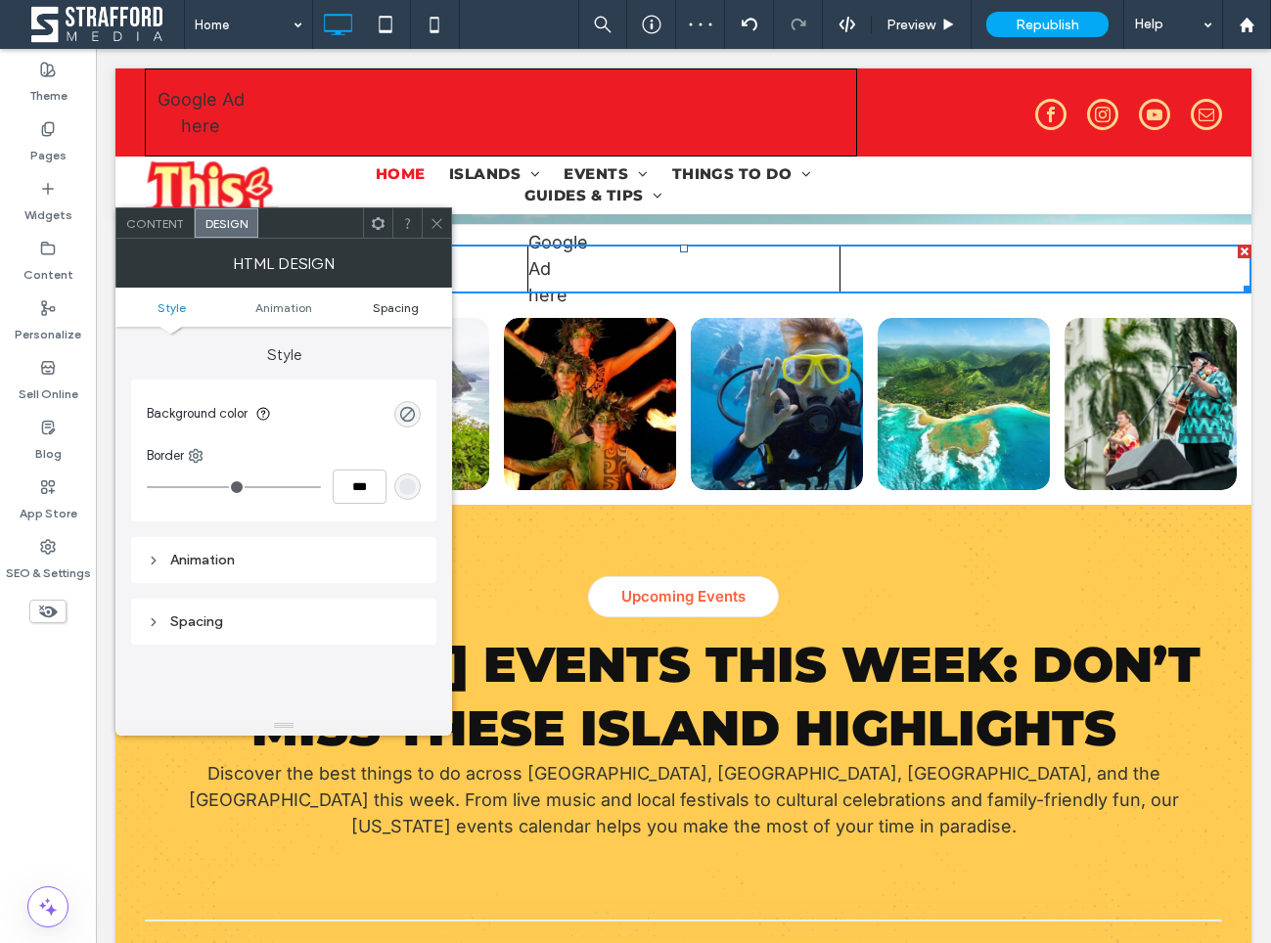
click at [387, 311] on span "Spacing" at bounding box center [396, 307] width 46 height 15
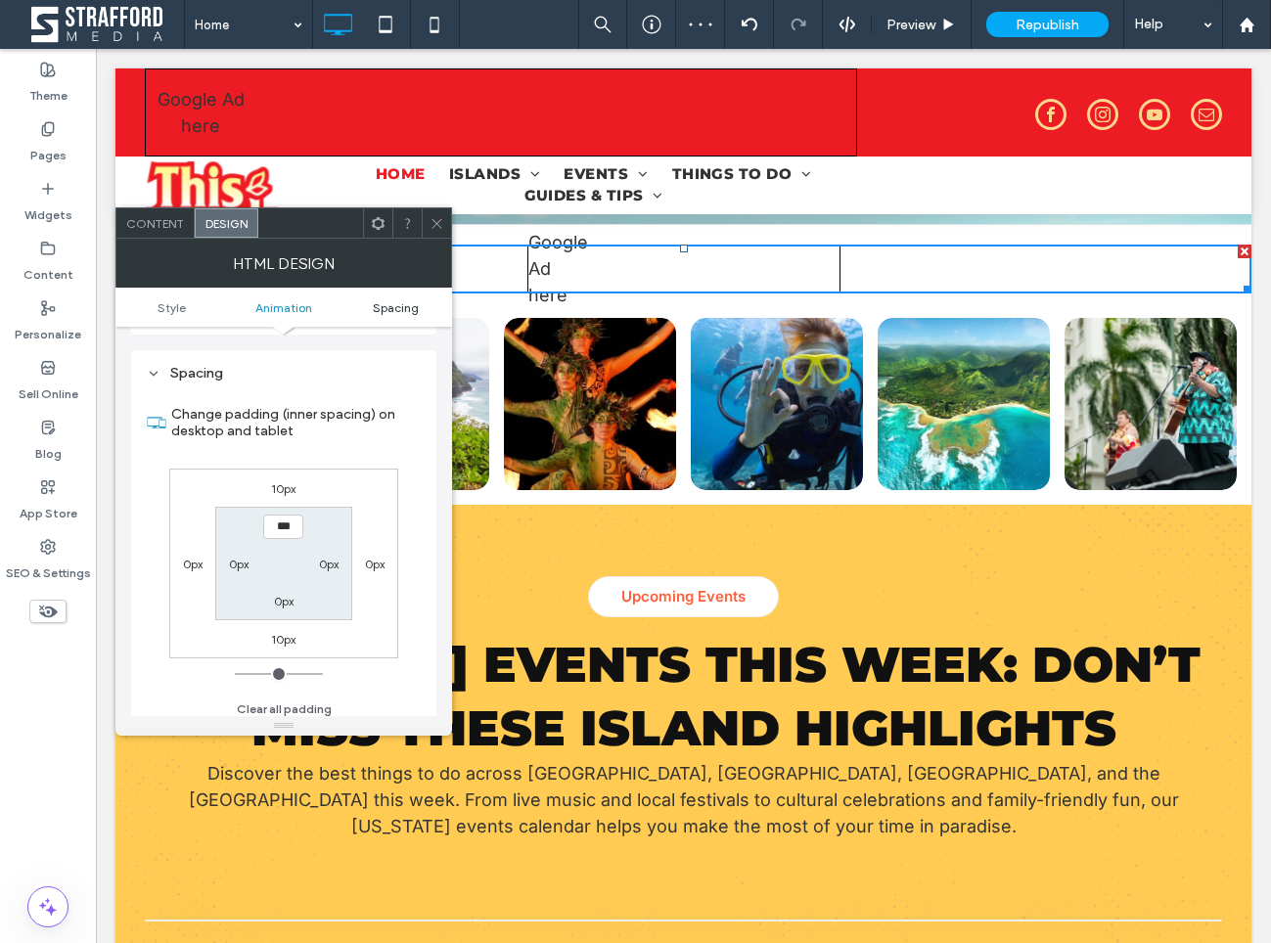
scroll to position [257, 0]
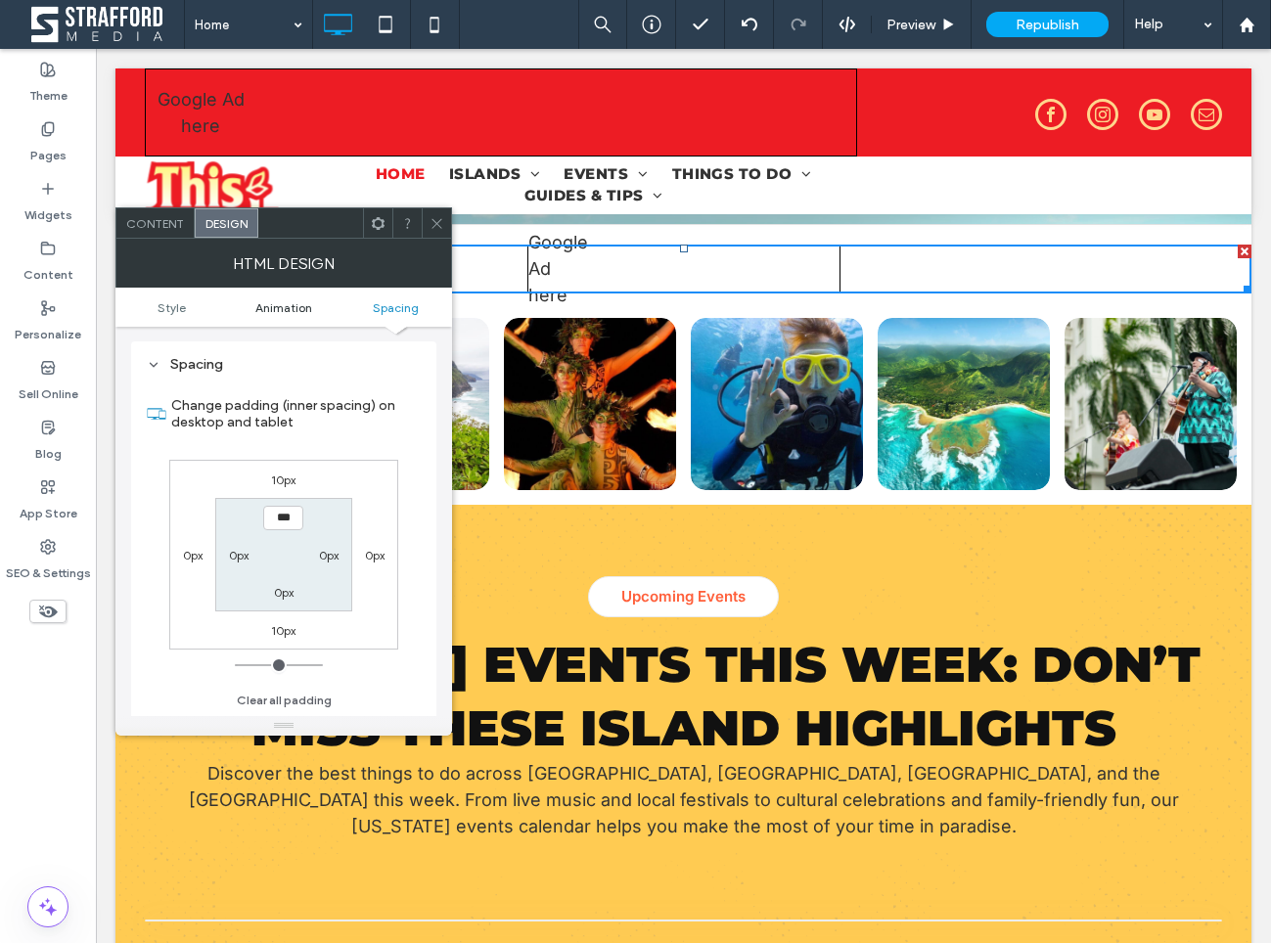
click at [279, 312] on span "Animation" at bounding box center [283, 307] width 57 height 15
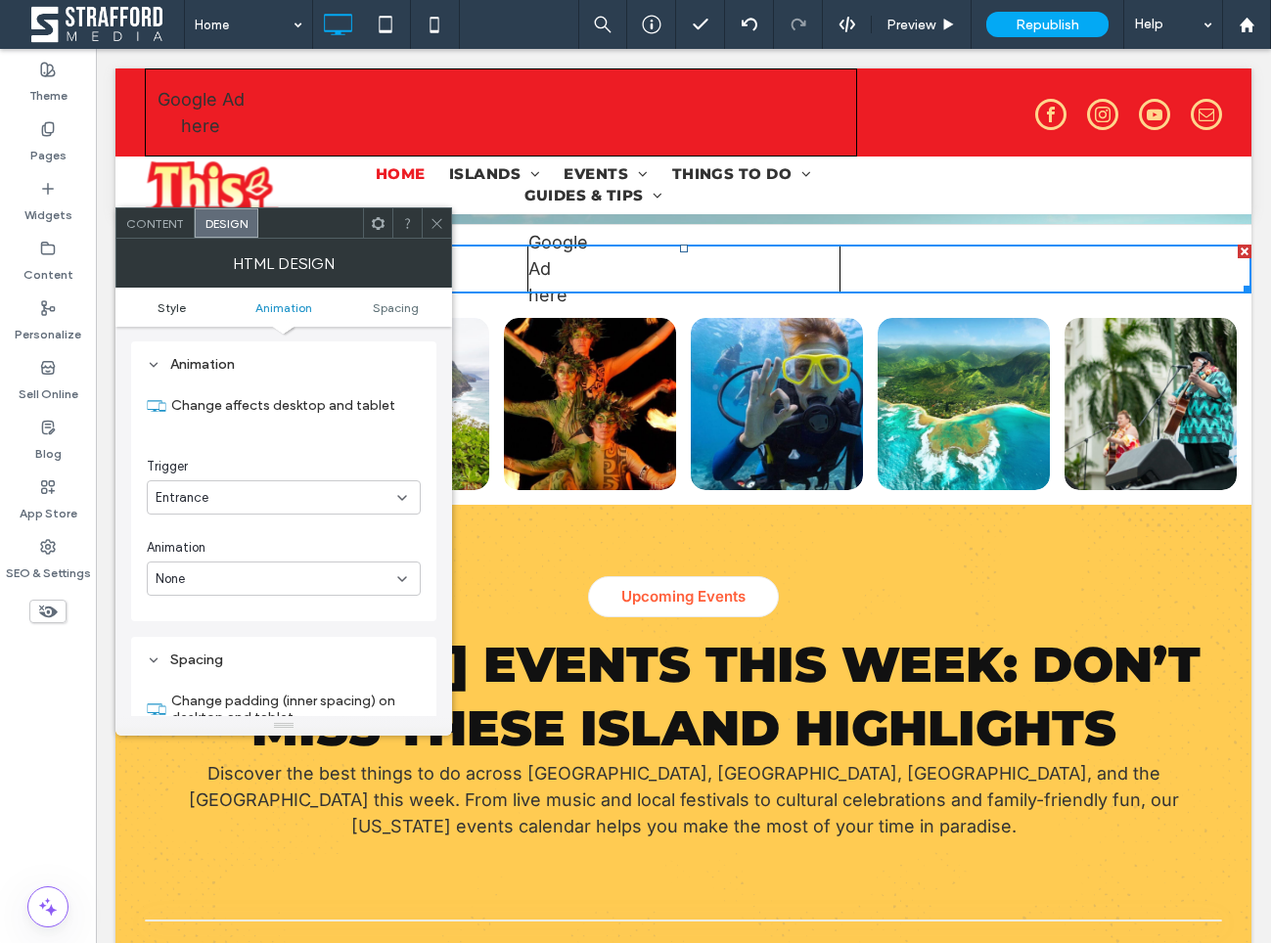
click at [179, 309] on span "Style" at bounding box center [171, 307] width 28 height 15
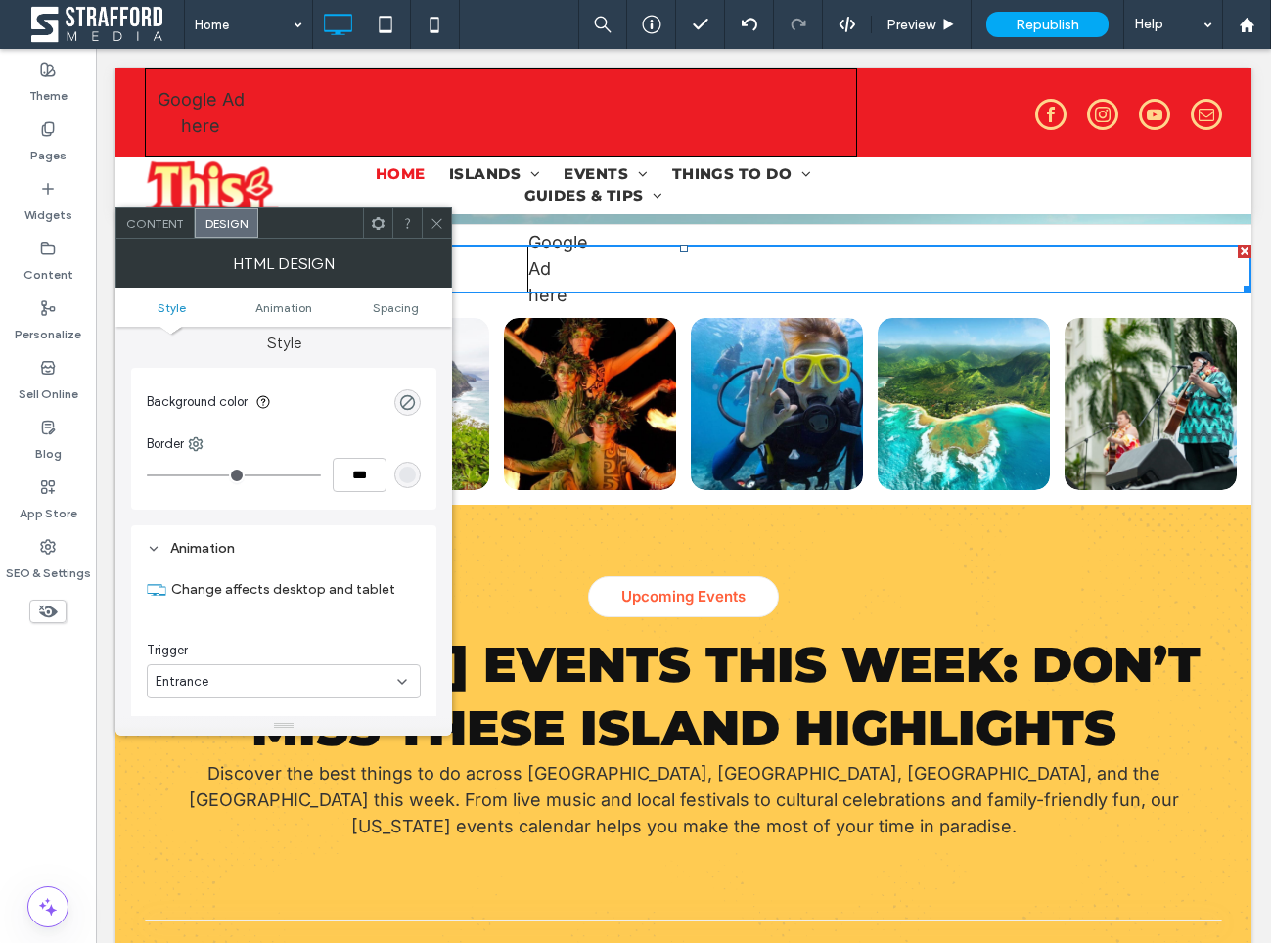
scroll to position [17, 0]
click at [434, 221] on icon at bounding box center [436, 223] width 15 height 15
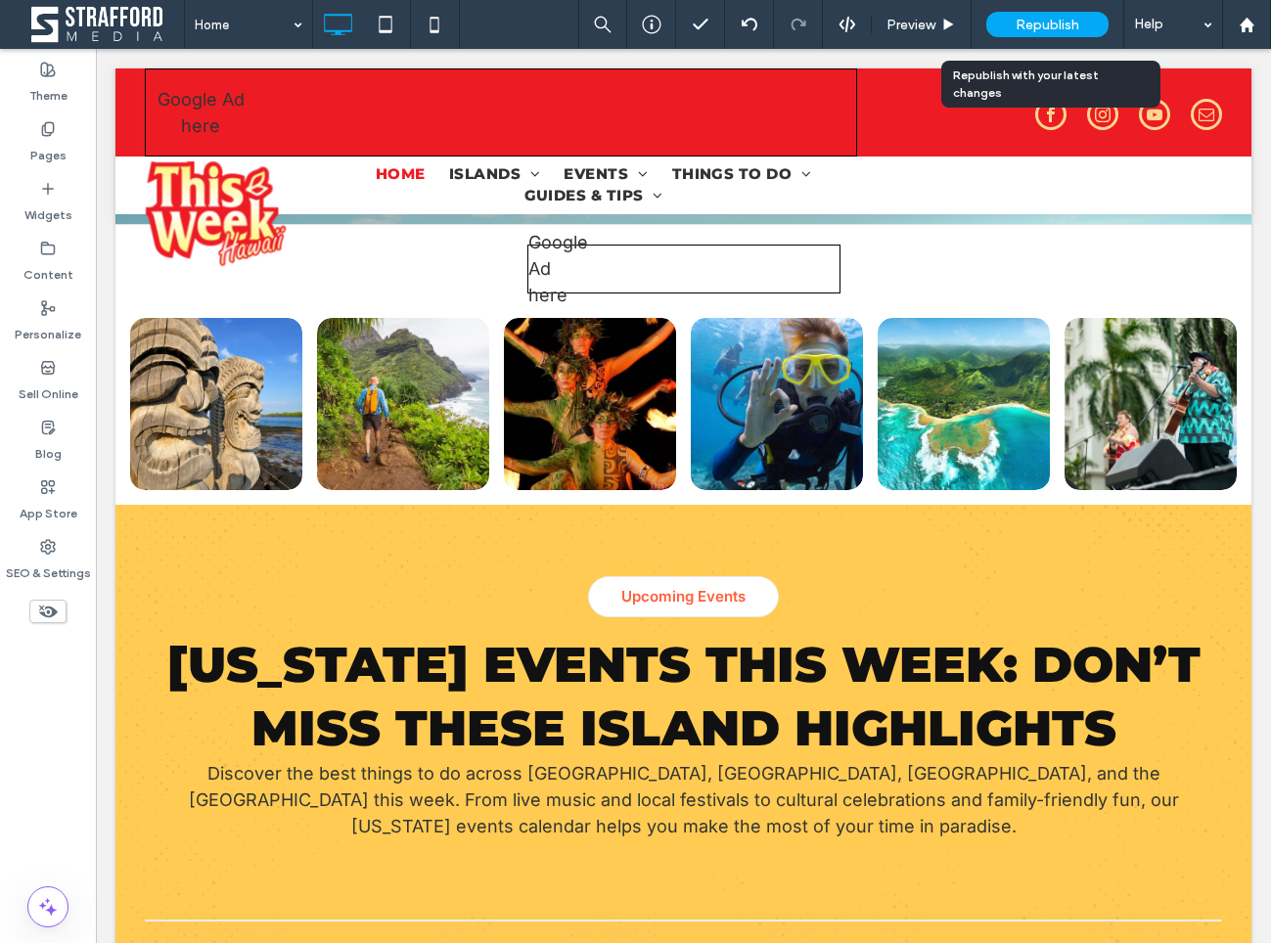
click at [1017, 25] on span "Republish" at bounding box center [1047, 25] width 64 height 17
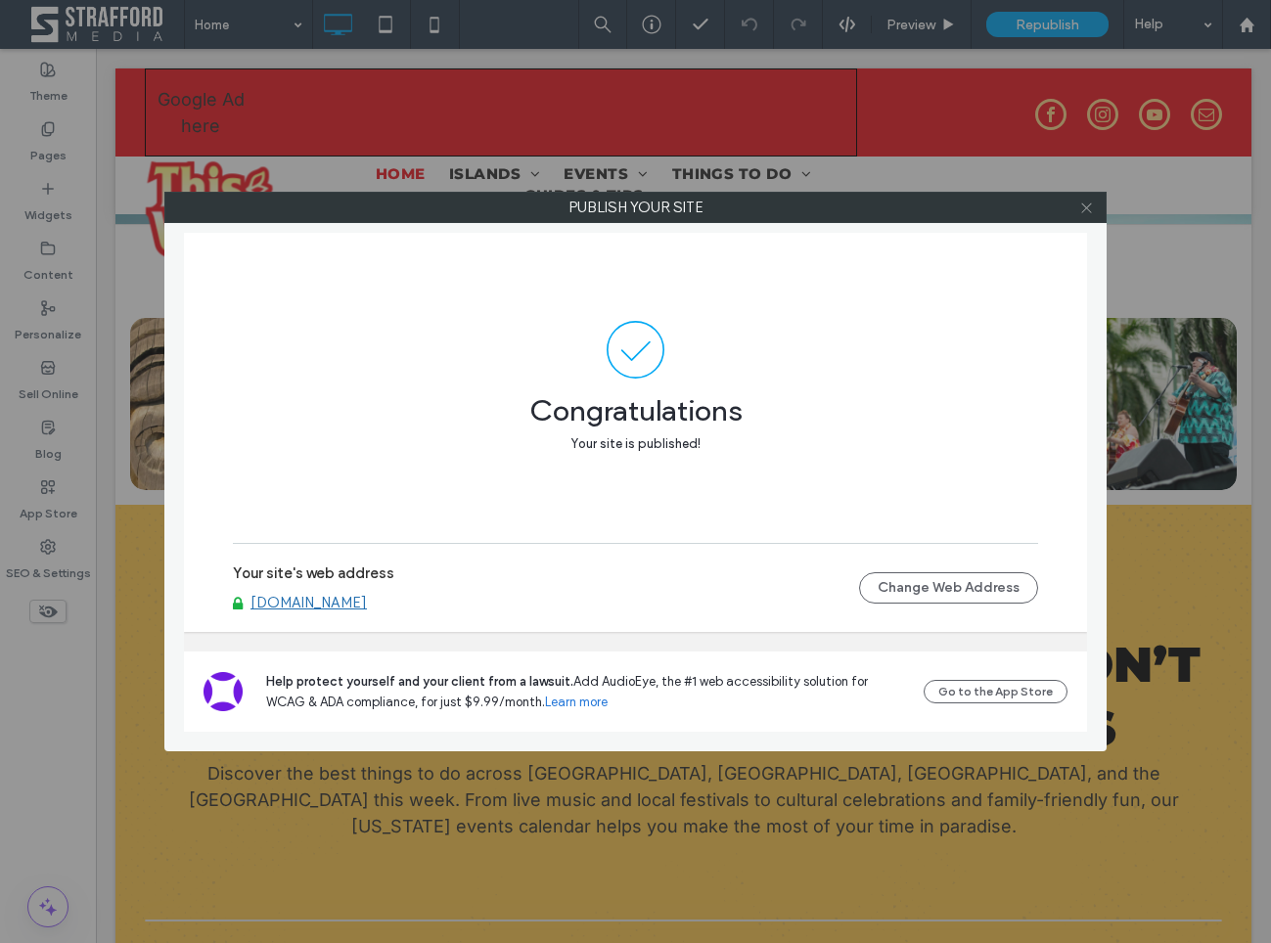
click at [1086, 202] on icon at bounding box center [1086, 208] width 15 height 15
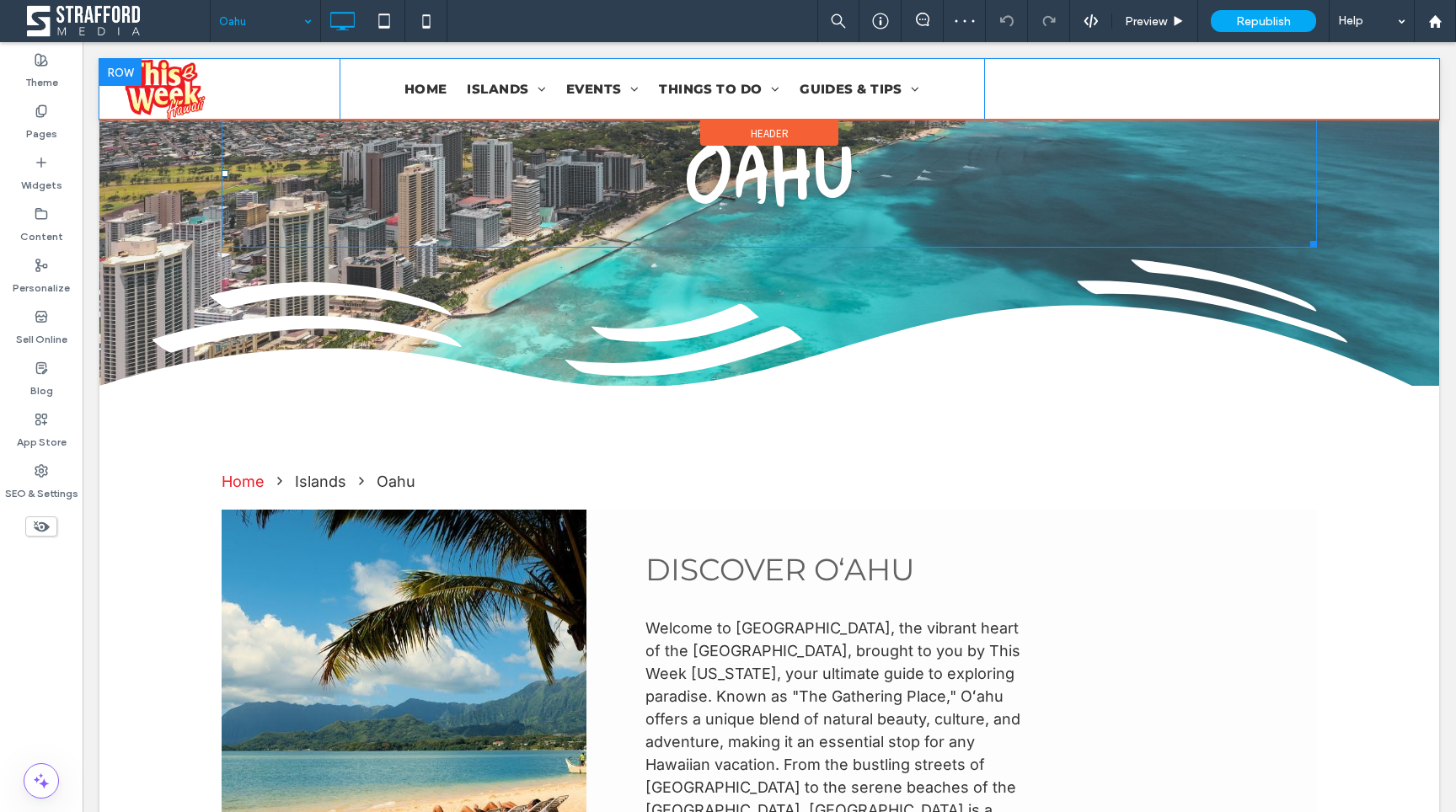
scroll to position [261, 0]
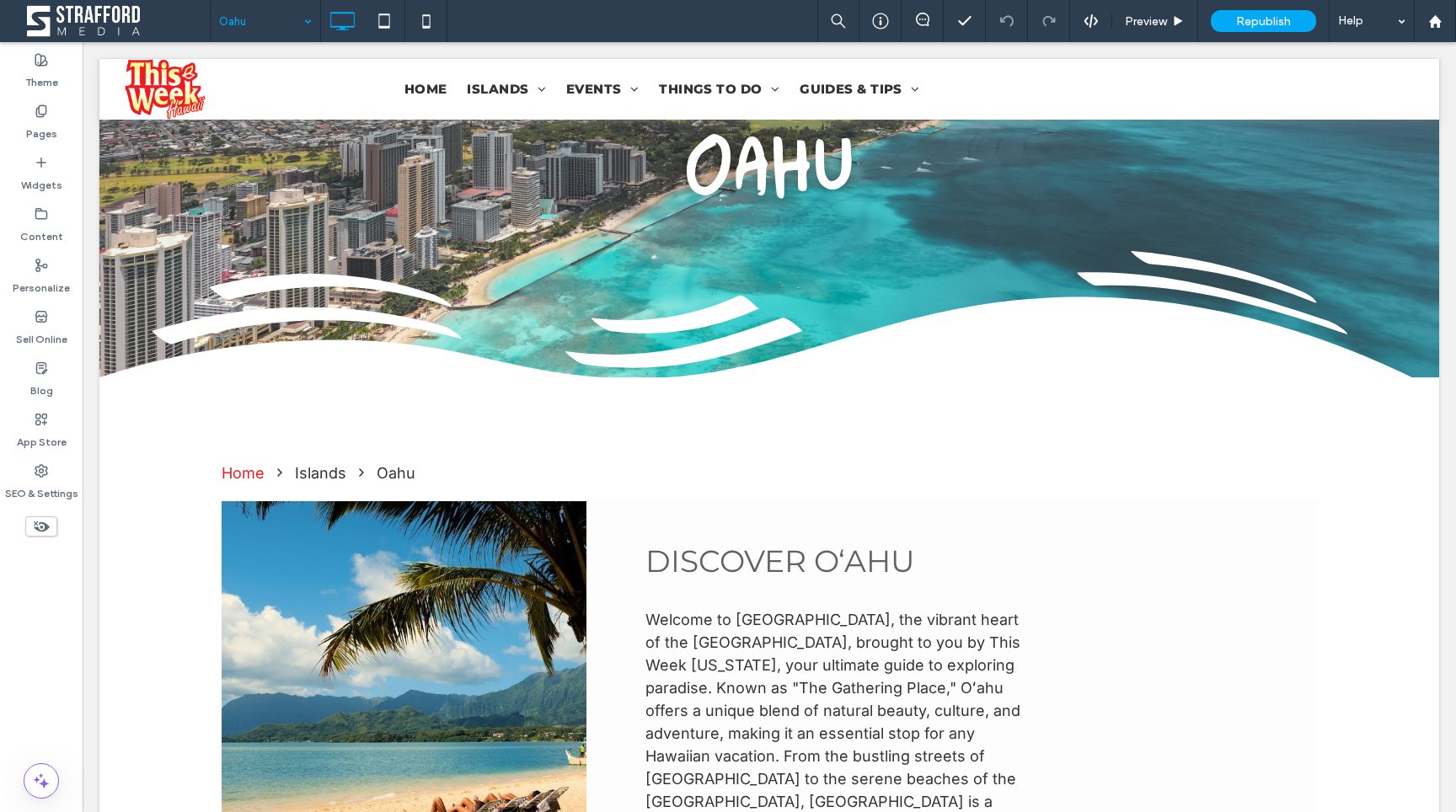
click at [282, 15] on input at bounding box center [261, 21] width 84 height 42
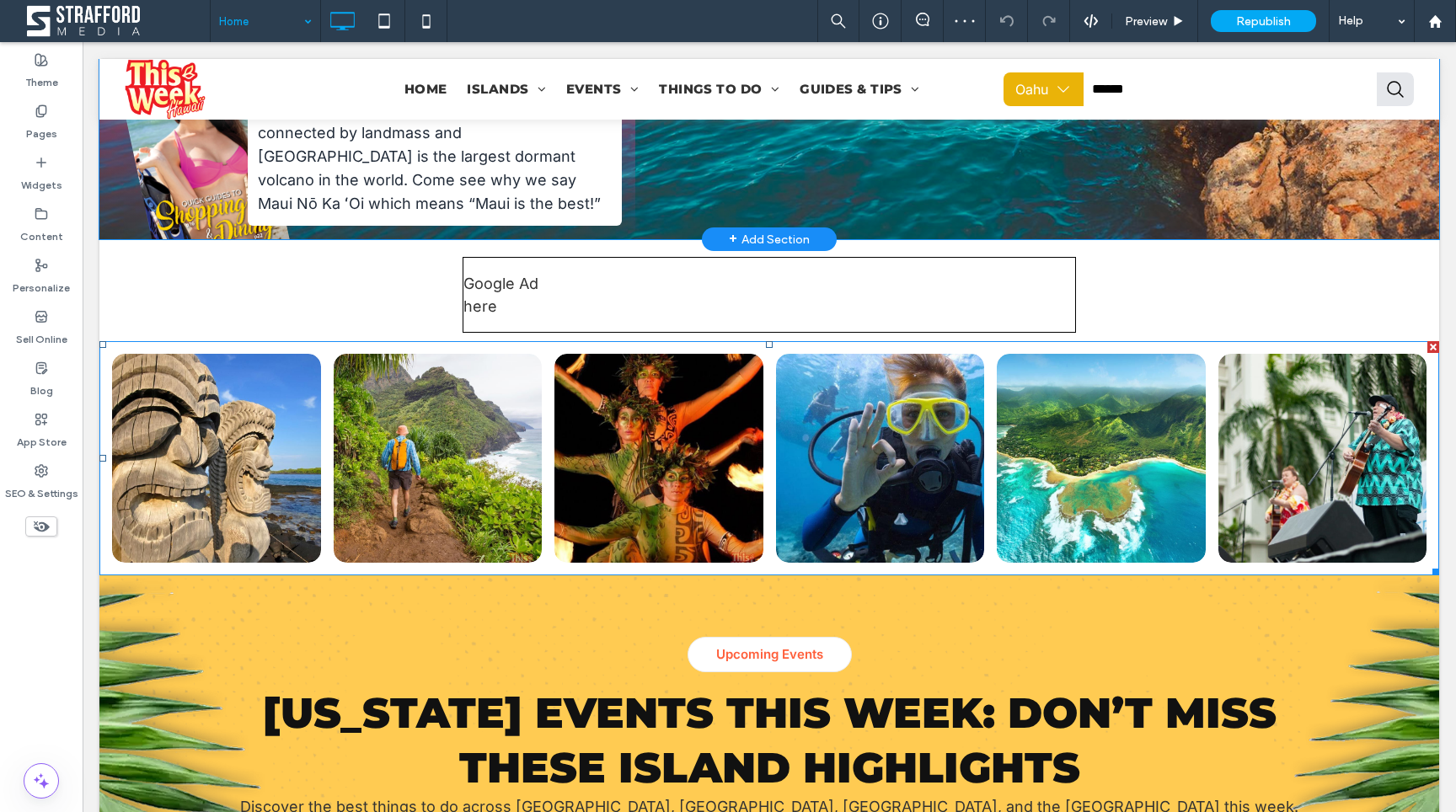
scroll to position [482, 0]
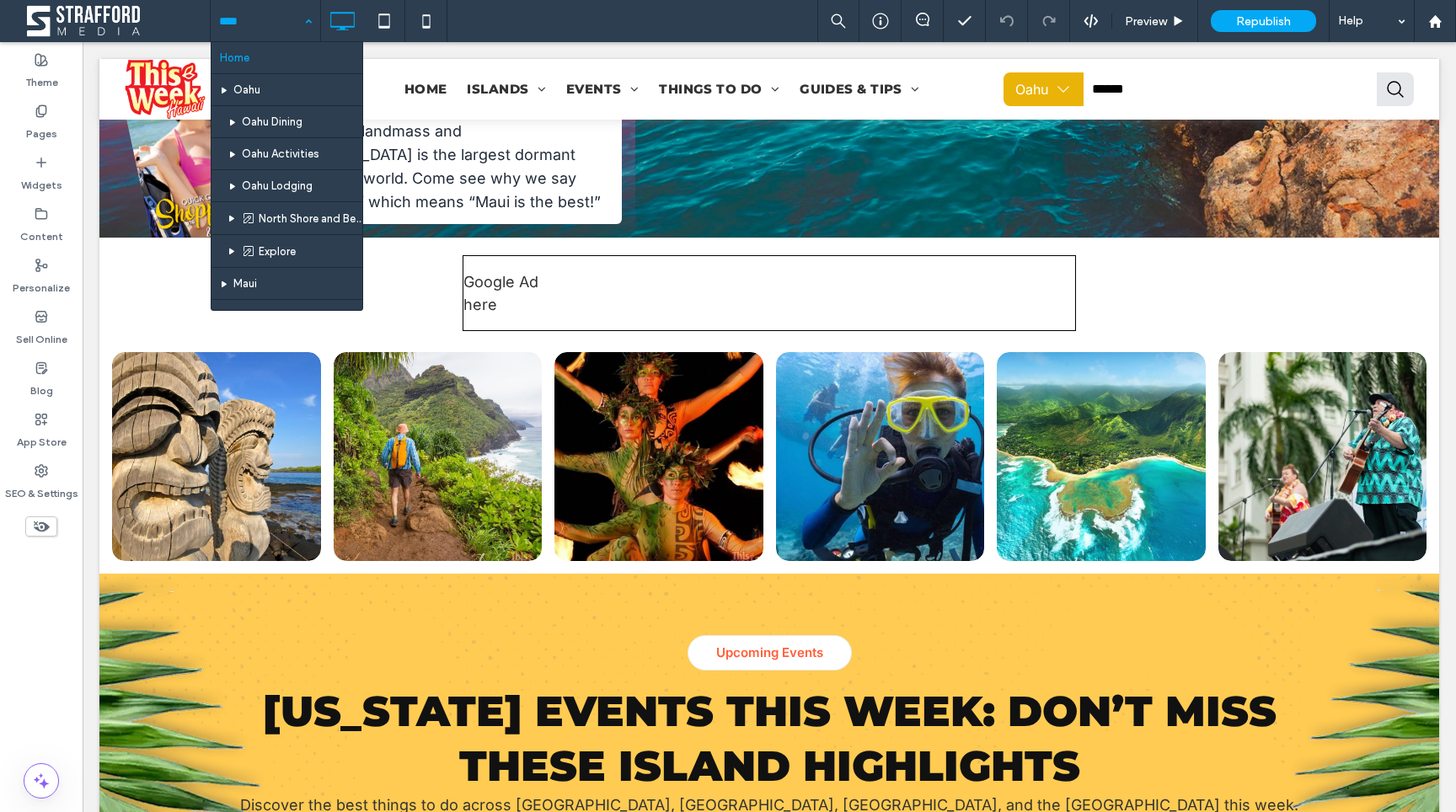
click at [746, 28] on div "Home Oahu Oahu Dining Oahu Activities Oahu Lodging [GEOGRAPHIC_DATA] and Beyond…" at bounding box center [833, 21] width 1247 height 42
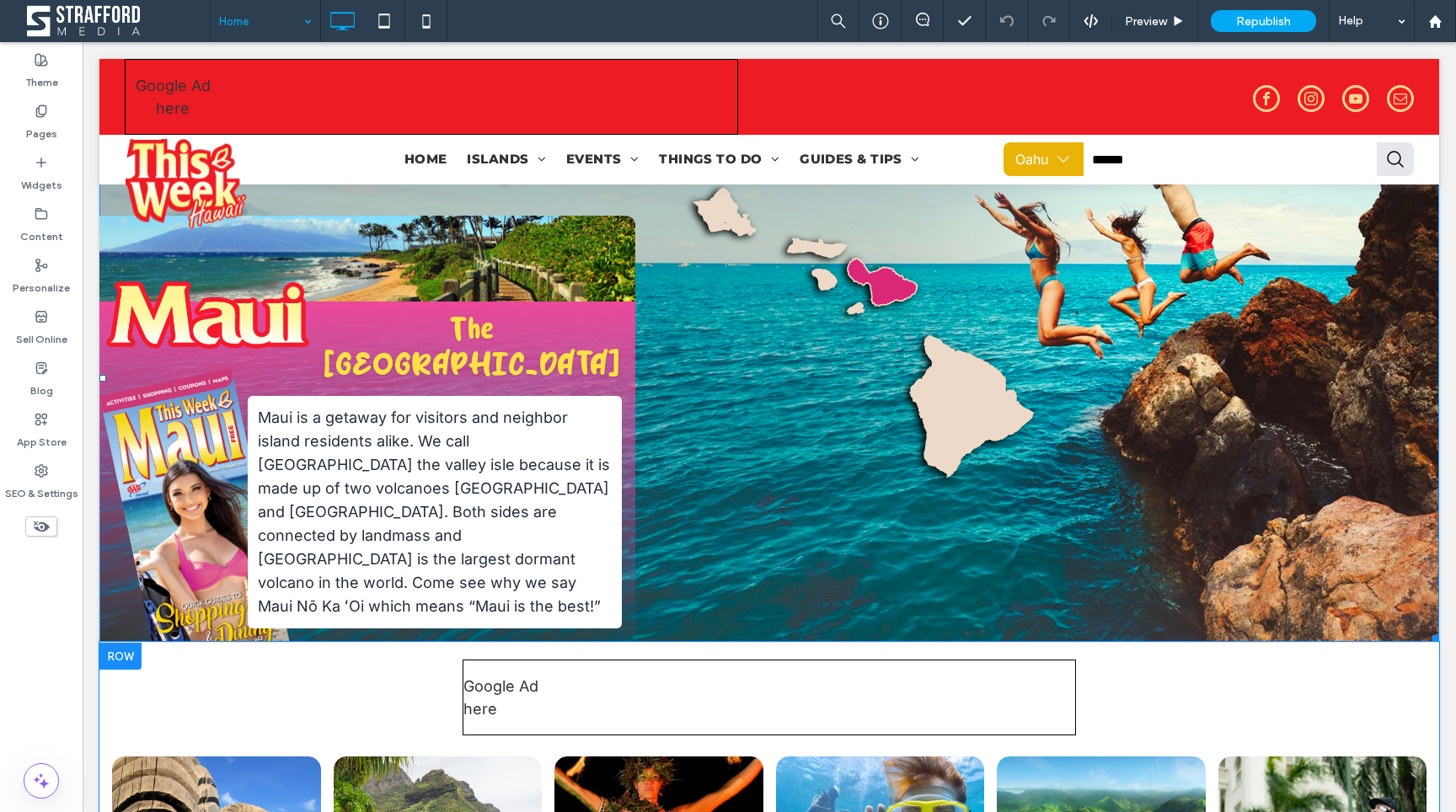
scroll to position [77, 0]
